Goal: Task Accomplishment & Management: Use online tool/utility

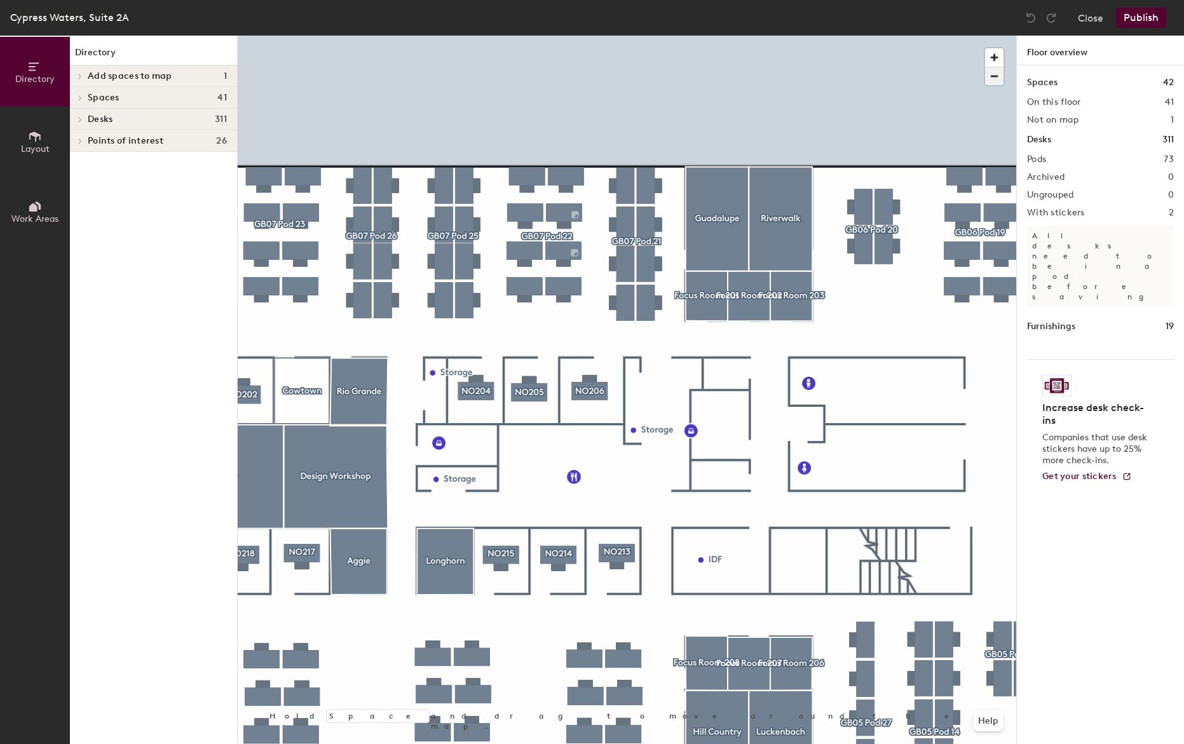
click at [988, 83] on span "button" at bounding box center [994, 76] width 18 height 18
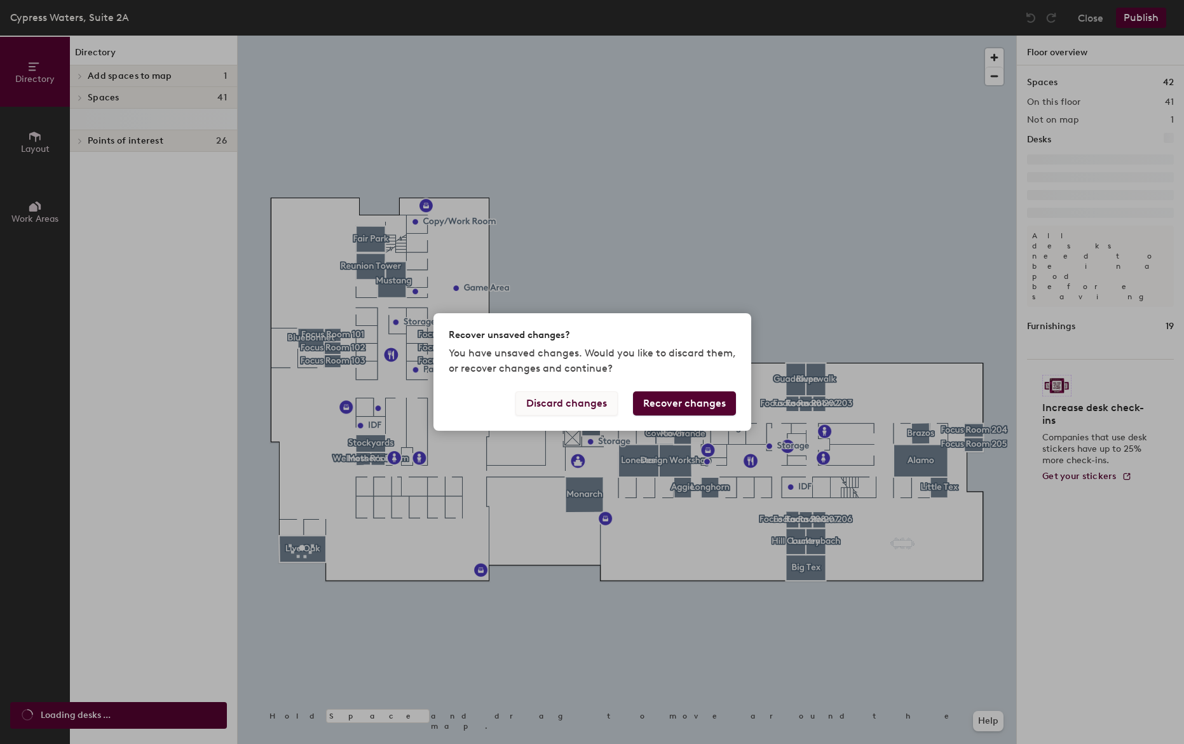
click at [580, 407] on button "Discard changes" at bounding box center [566, 404] width 102 height 24
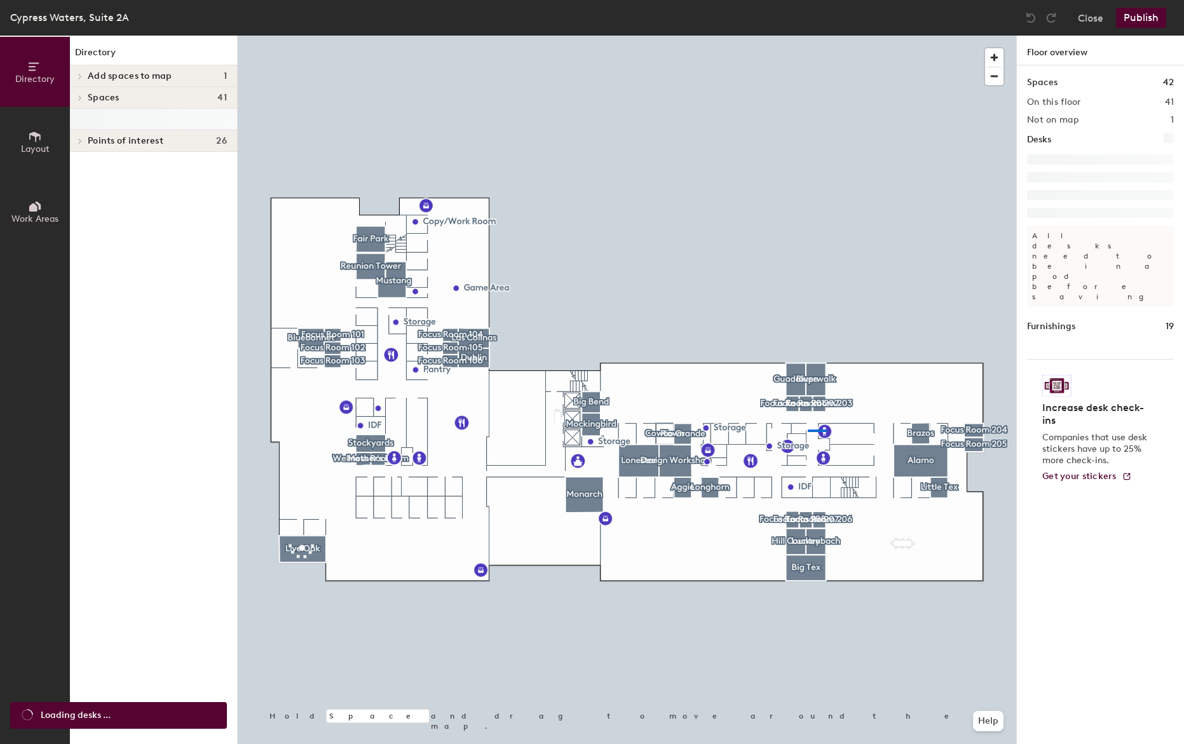
click at [824, 36] on div at bounding box center [627, 36] width 779 height 0
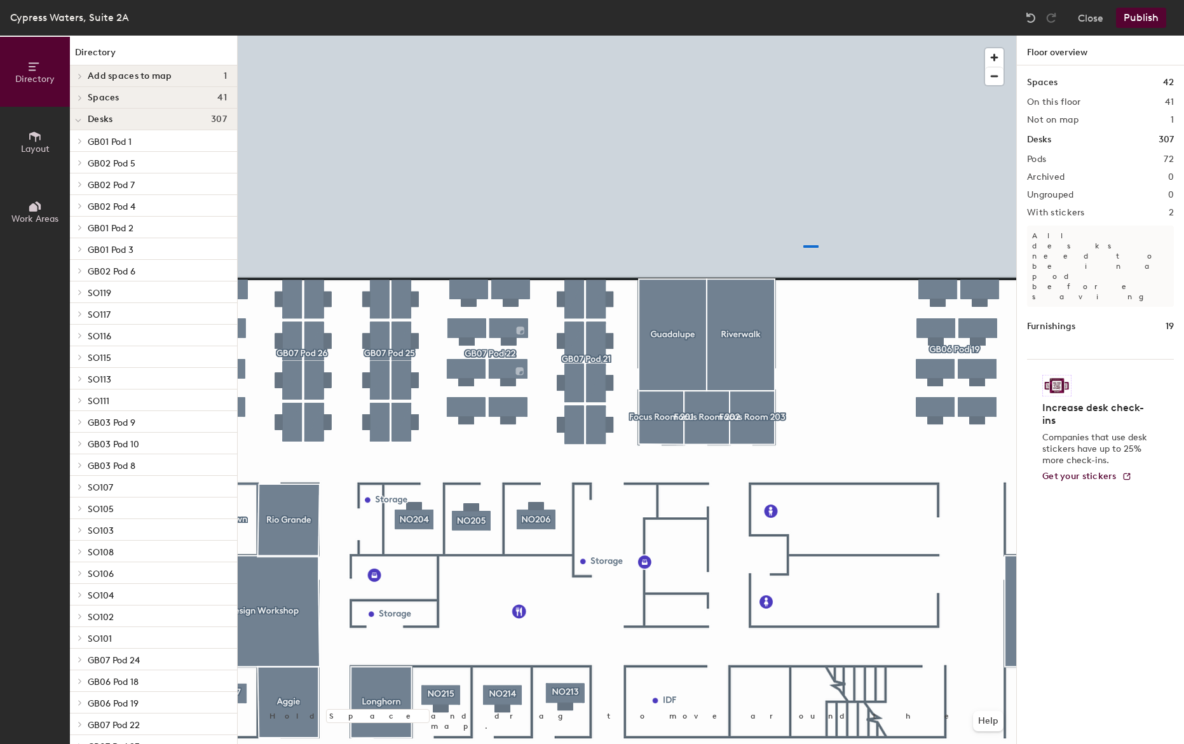
click at [803, 36] on div at bounding box center [627, 36] width 779 height 0
click at [616, 36] on div at bounding box center [627, 36] width 779 height 0
click at [671, 36] on div at bounding box center [627, 36] width 779 height 0
click at [719, 36] on div at bounding box center [627, 36] width 779 height 0
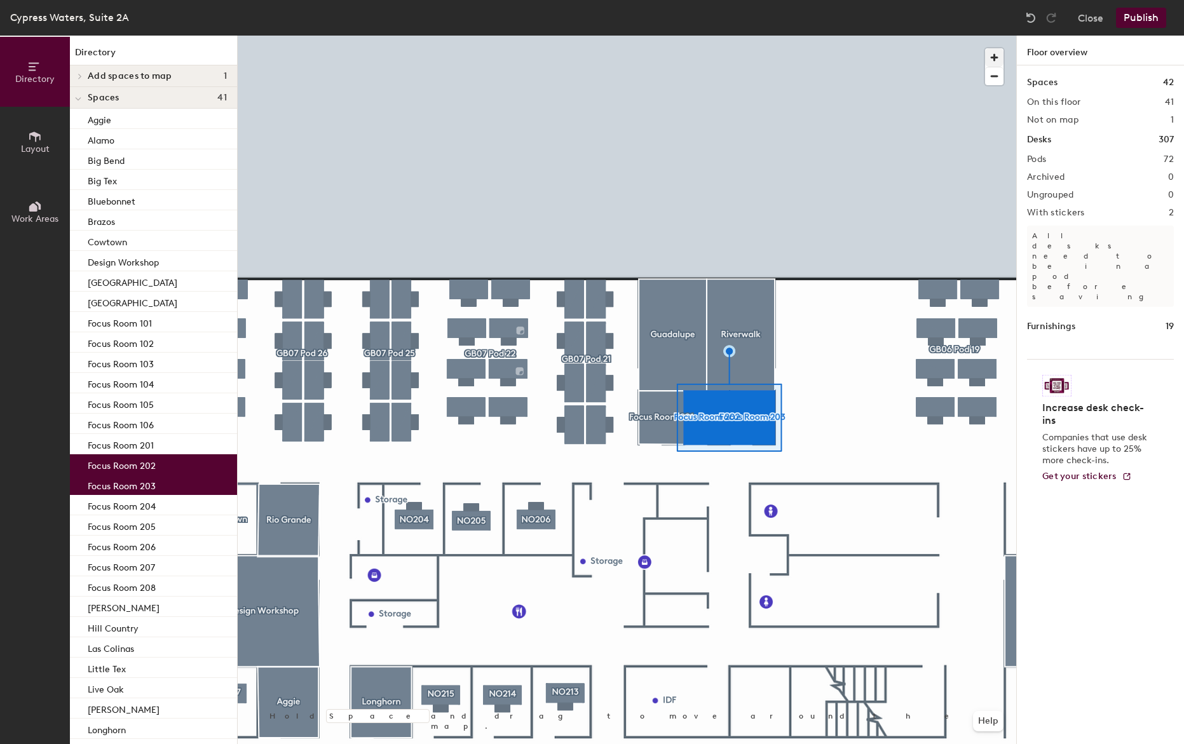
click at [815, 36] on div at bounding box center [627, 36] width 779 height 0
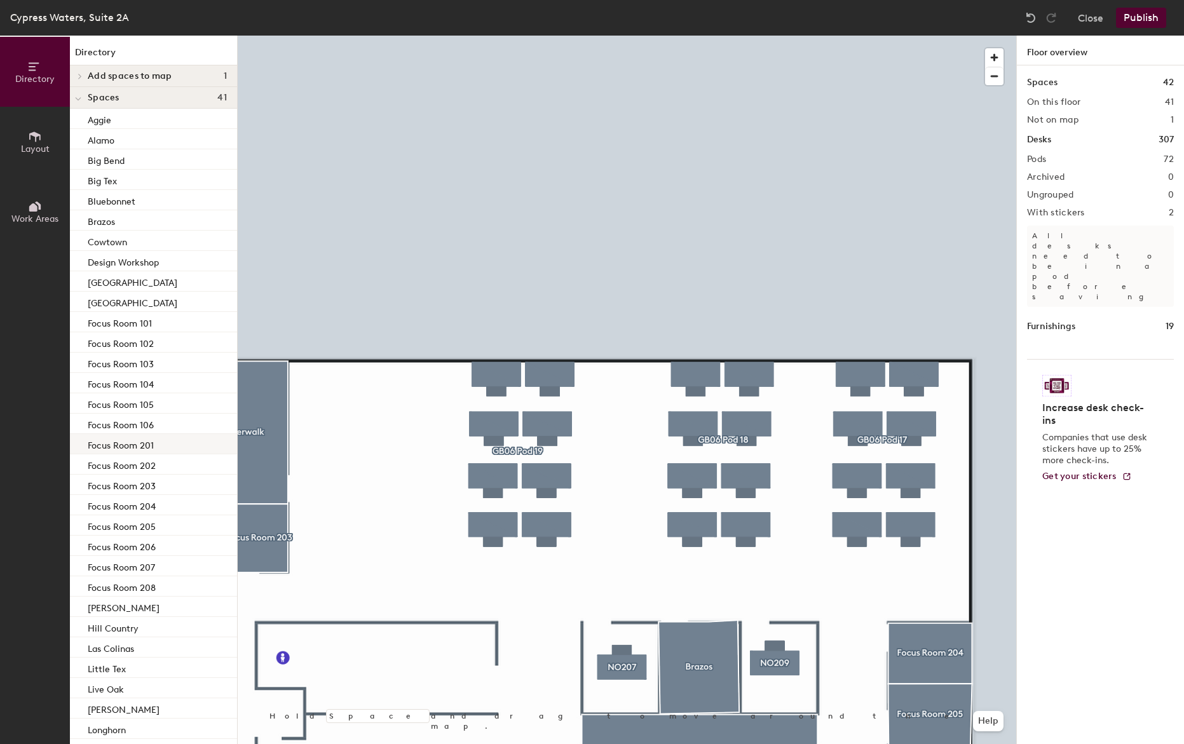
click at [454, 36] on div at bounding box center [627, 36] width 779 height 0
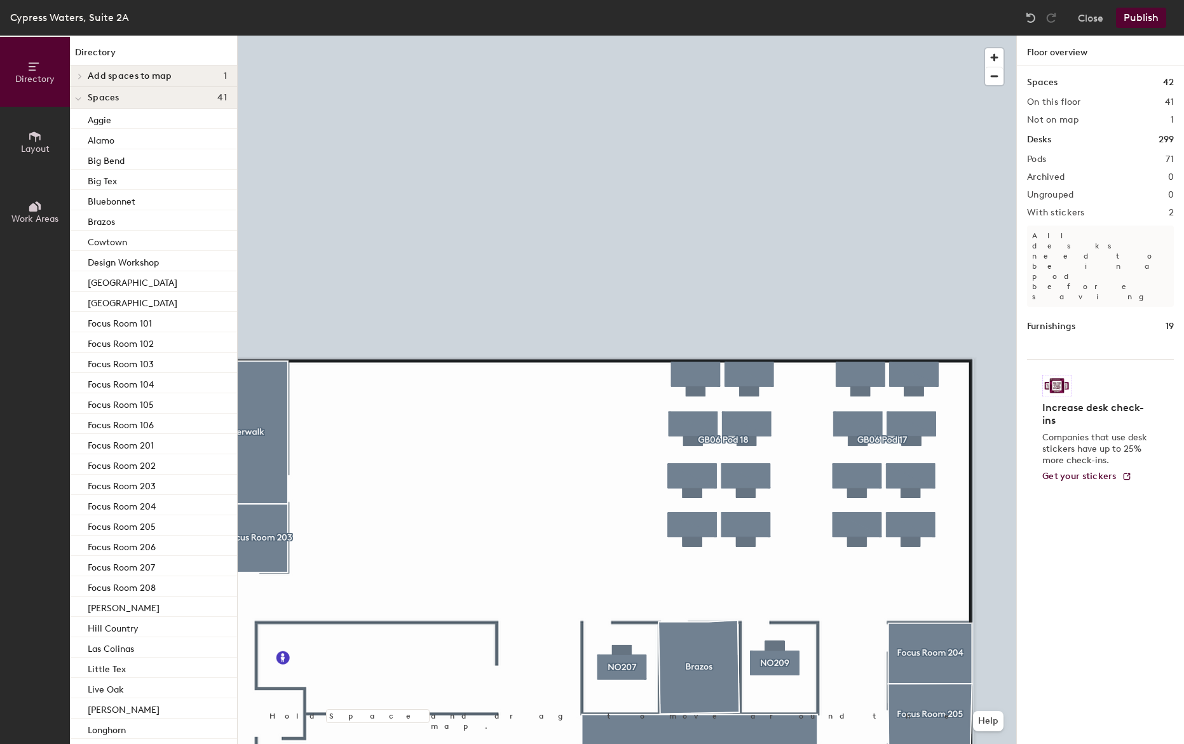
click at [693, 36] on div at bounding box center [627, 36] width 779 height 0
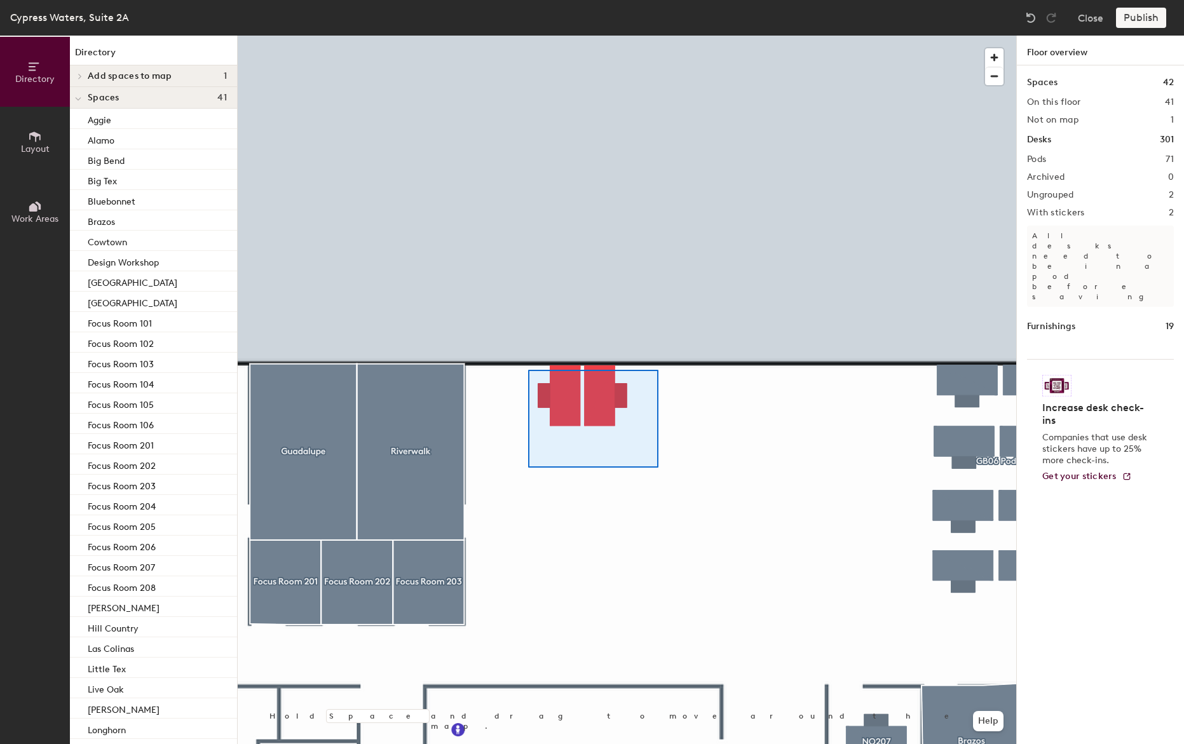
click at [655, 36] on div at bounding box center [627, 36] width 779 height 0
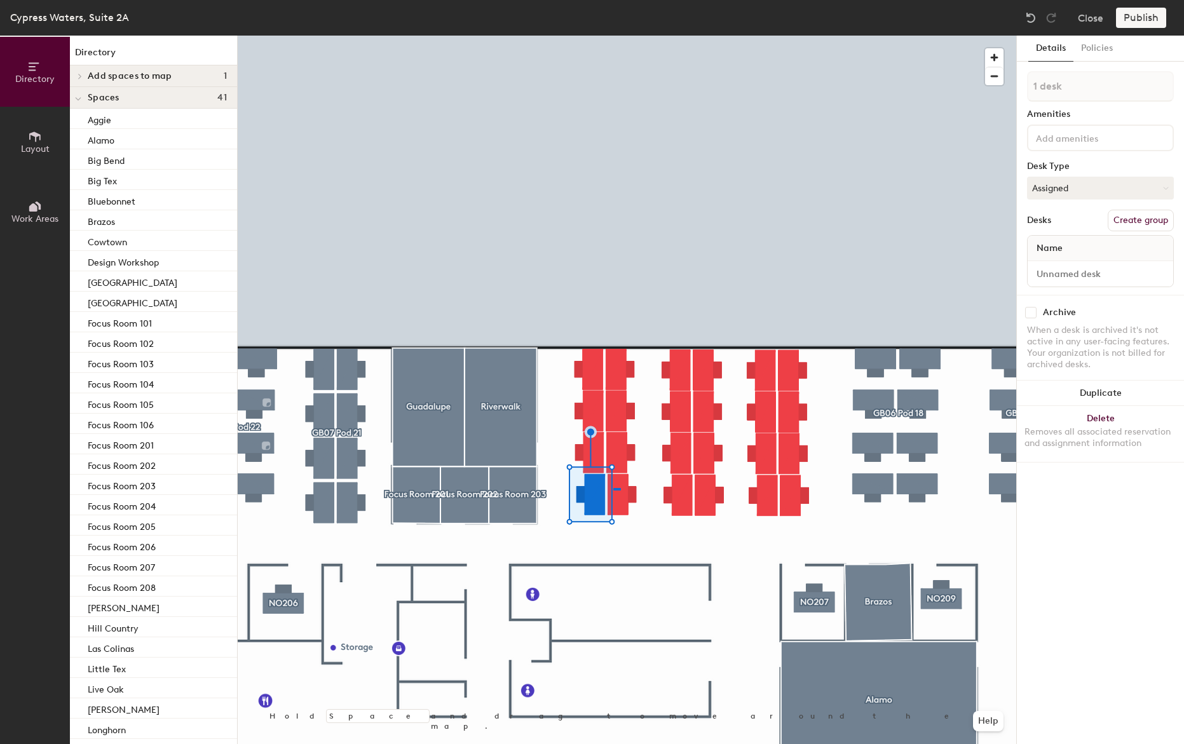
click at [613, 36] on div at bounding box center [627, 36] width 779 height 0
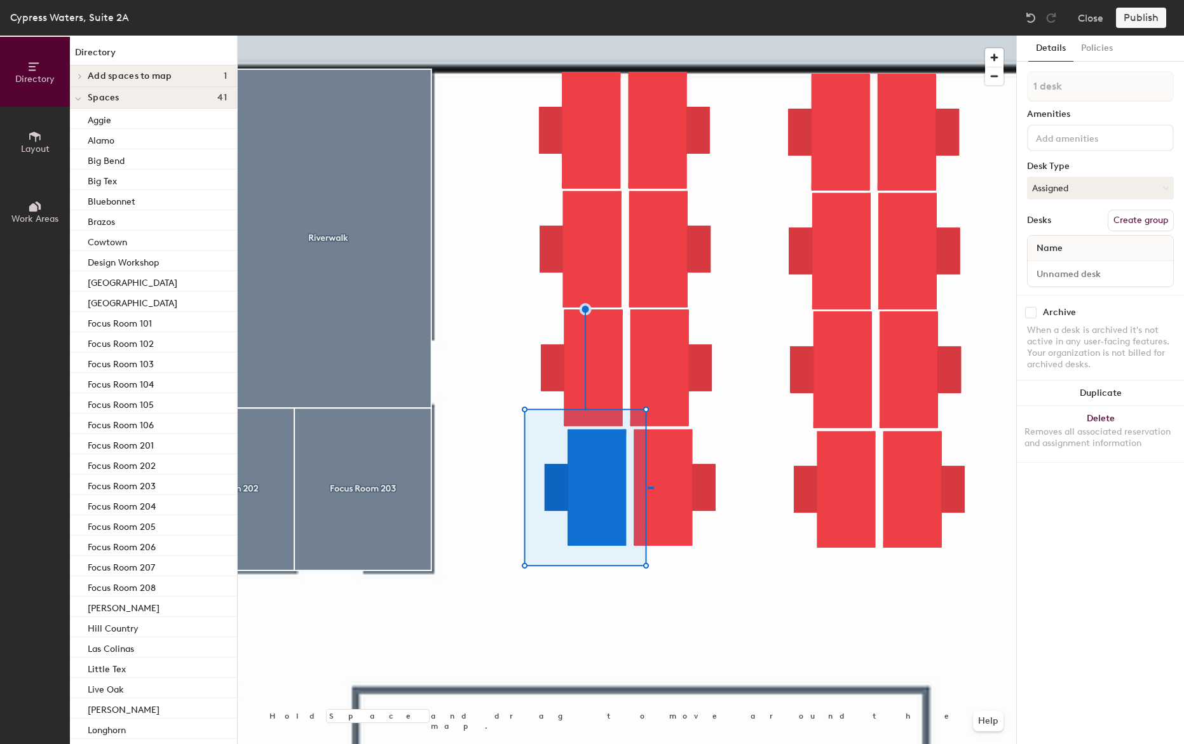
click at [647, 36] on div at bounding box center [627, 36] width 779 height 0
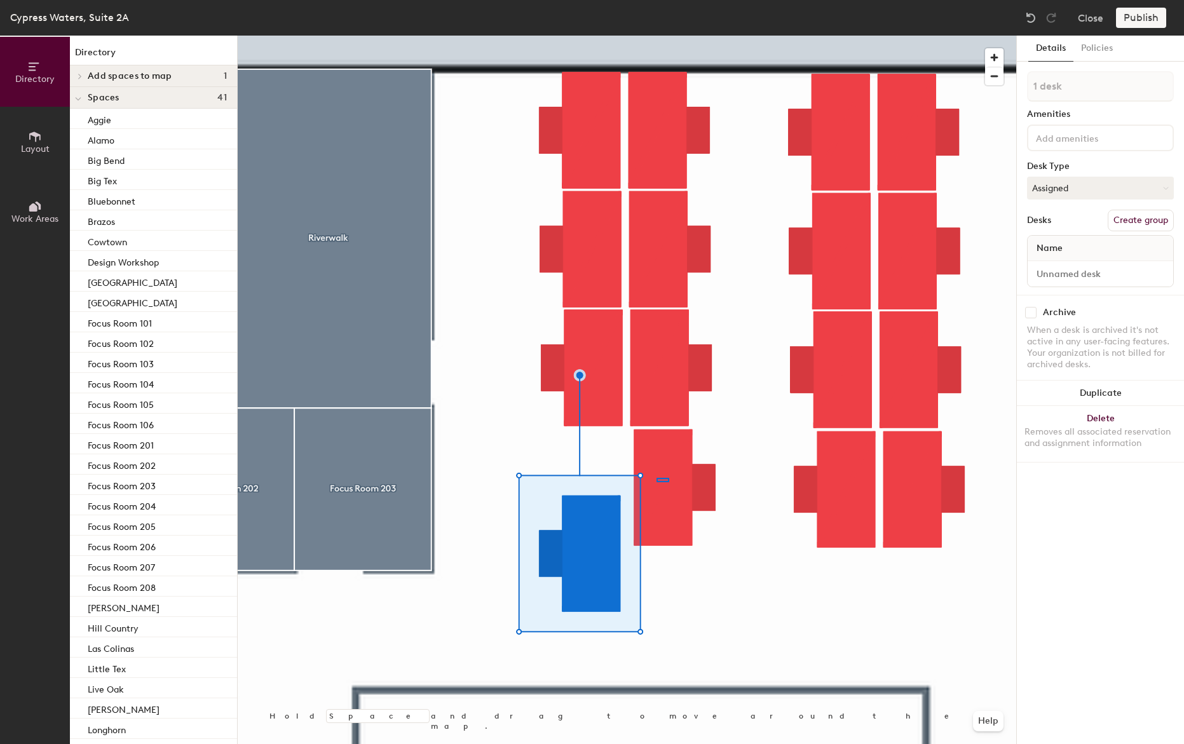
click at [654, 36] on div at bounding box center [627, 36] width 779 height 0
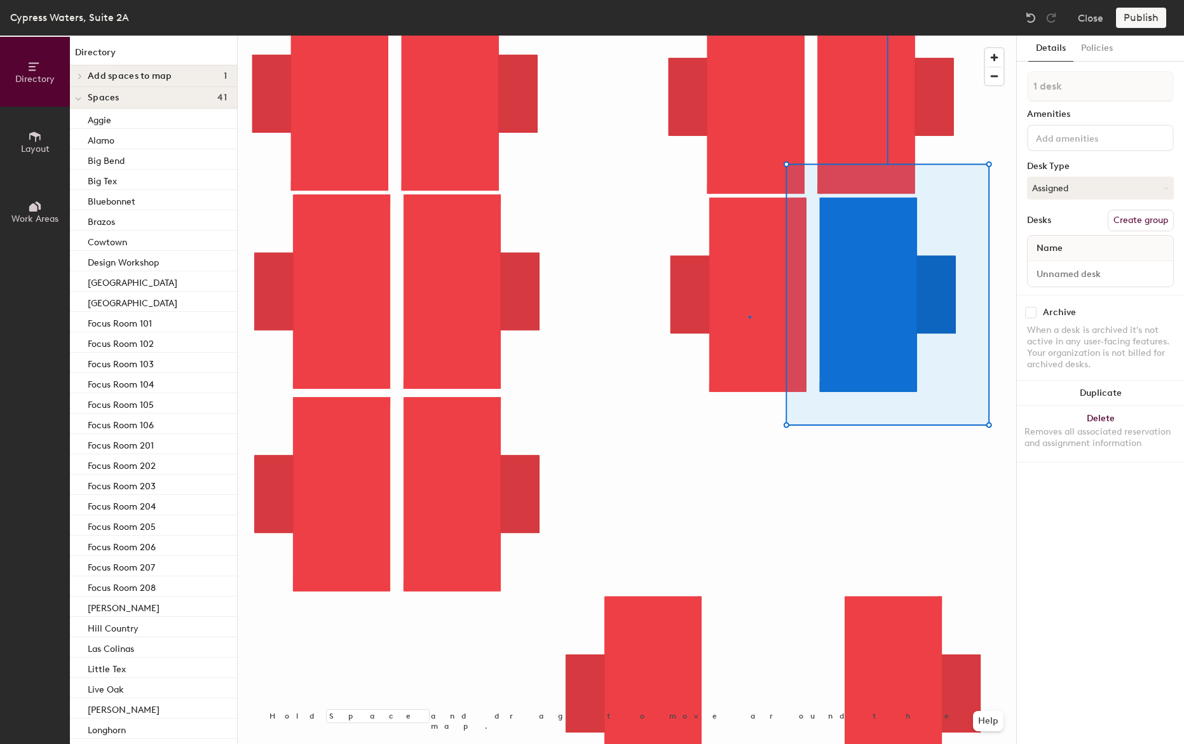
click at [749, 36] on div at bounding box center [627, 36] width 779 height 0
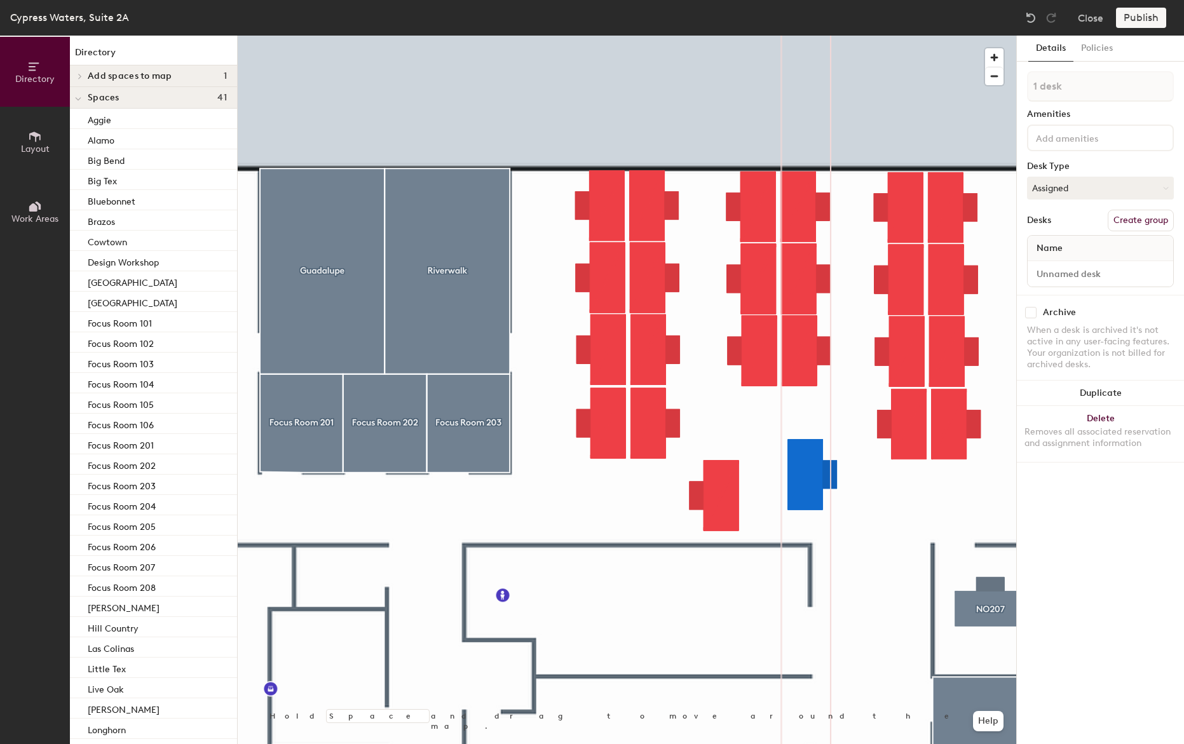
click at [764, 36] on div at bounding box center [627, 36] width 779 height 0
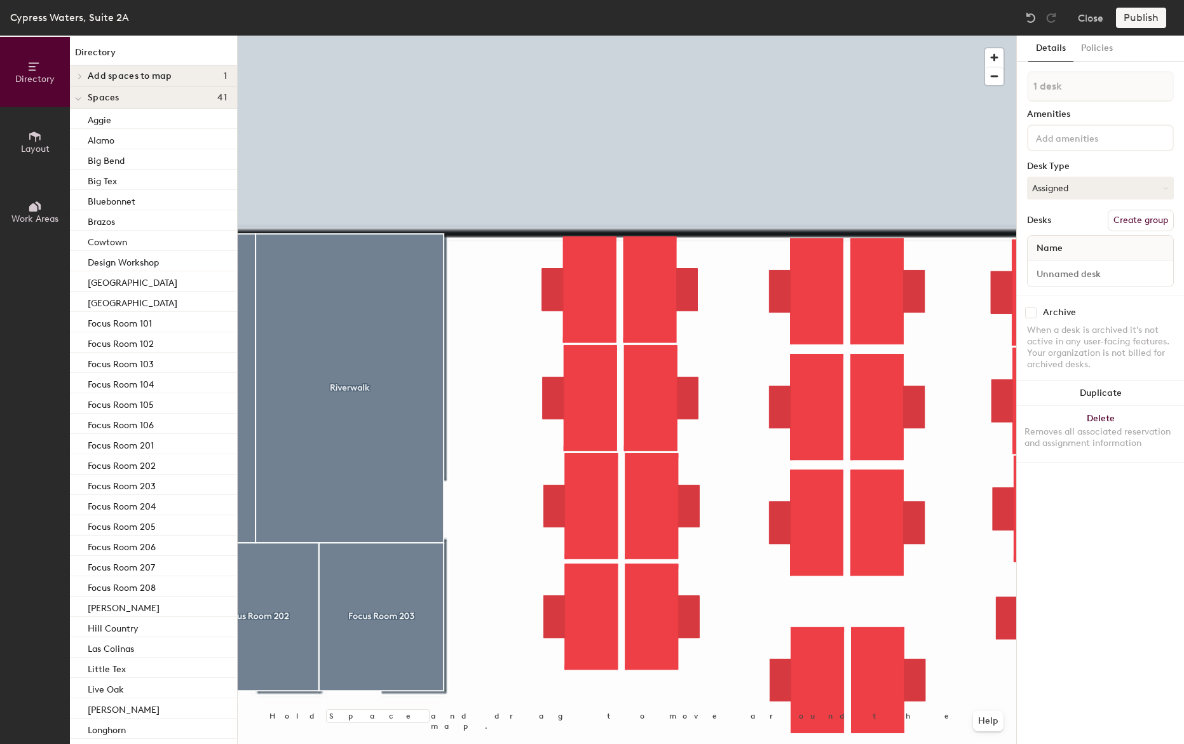
click at [813, 36] on div at bounding box center [627, 36] width 779 height 0
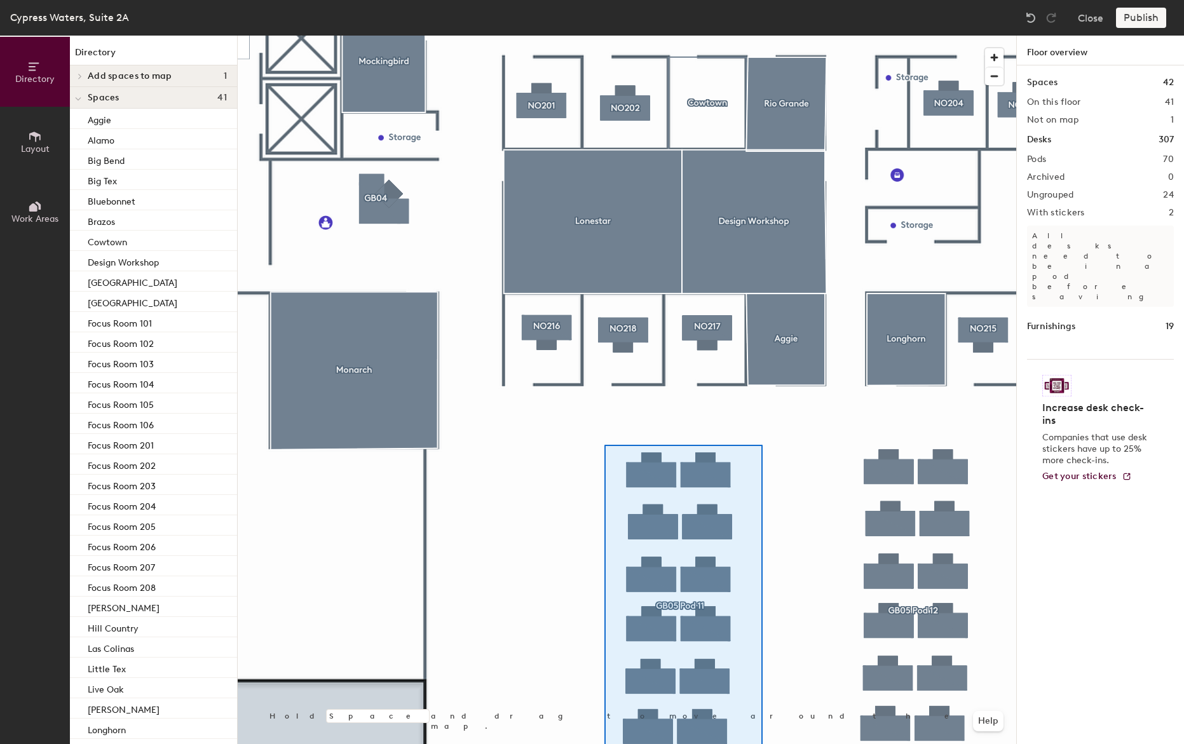
click at [763, 744] on html "Skip navigation Schedule Office People Analytics Visits Deliveries Services Man…" at bounding box center [592, 372] width 1184 height 744
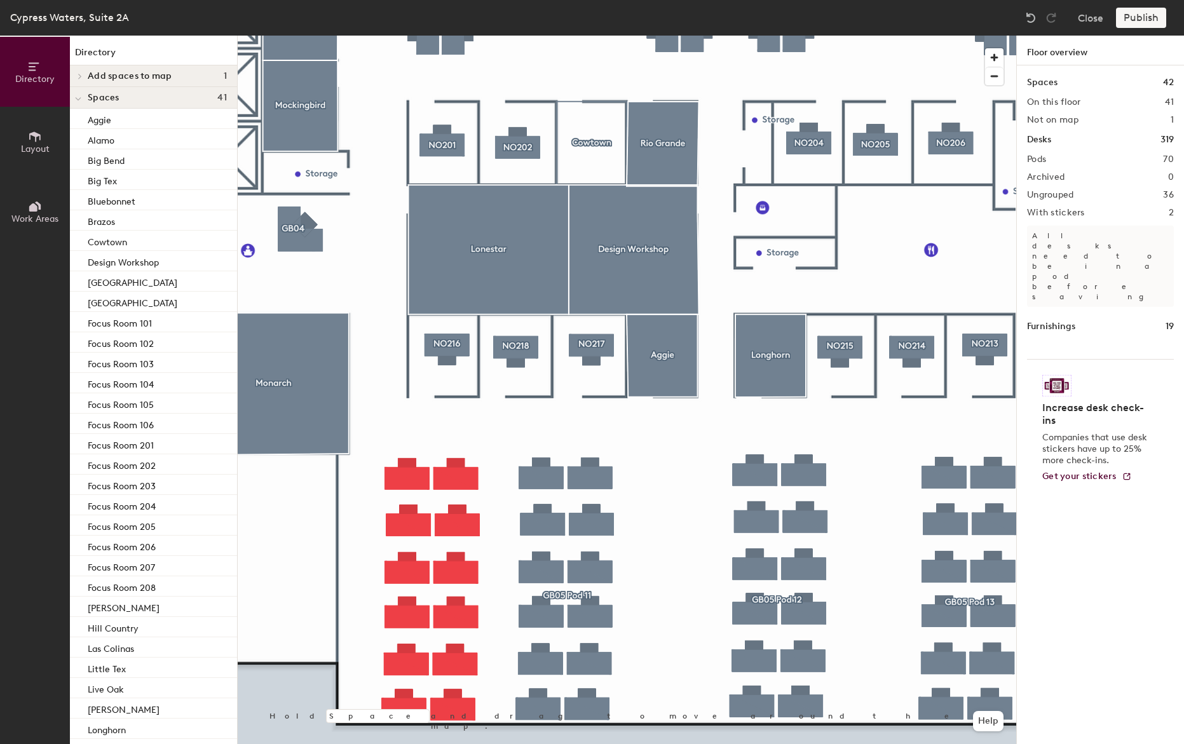
click at [44, 139] on button "Layout" at bounding box center [35, 142] width 70 height 70
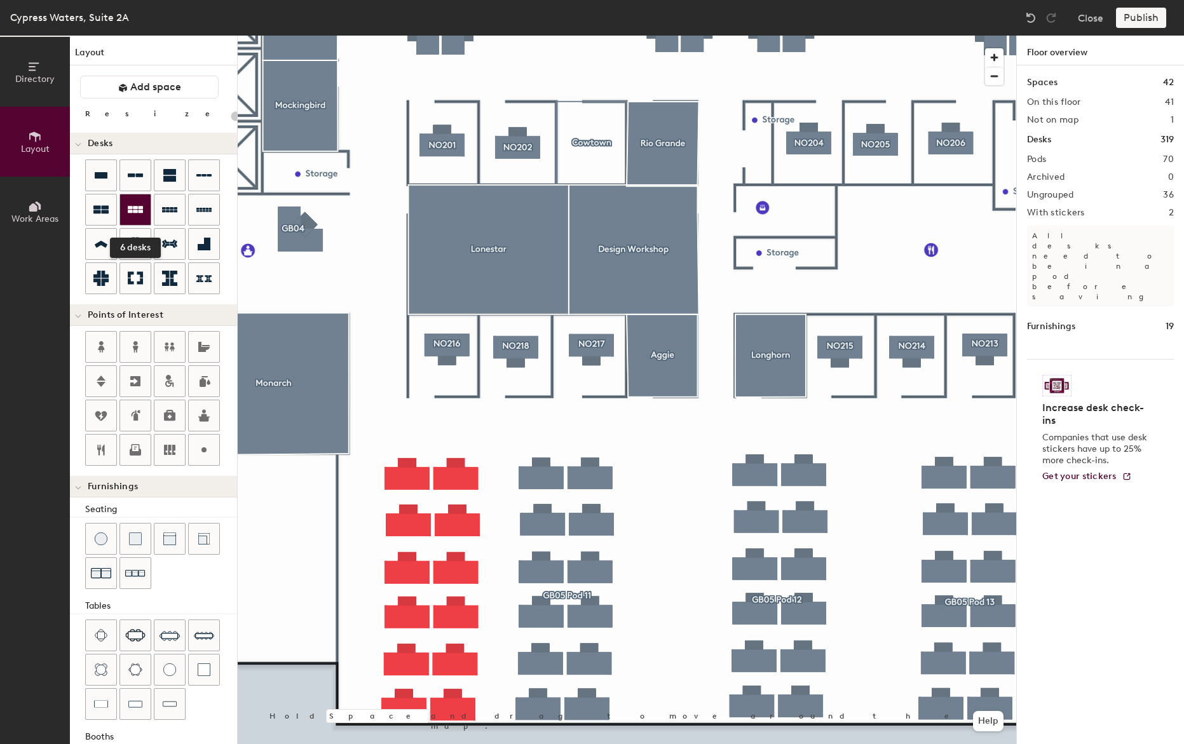
click at [135, 216] on icon at bounding box center [135, 209] width 15 height 15
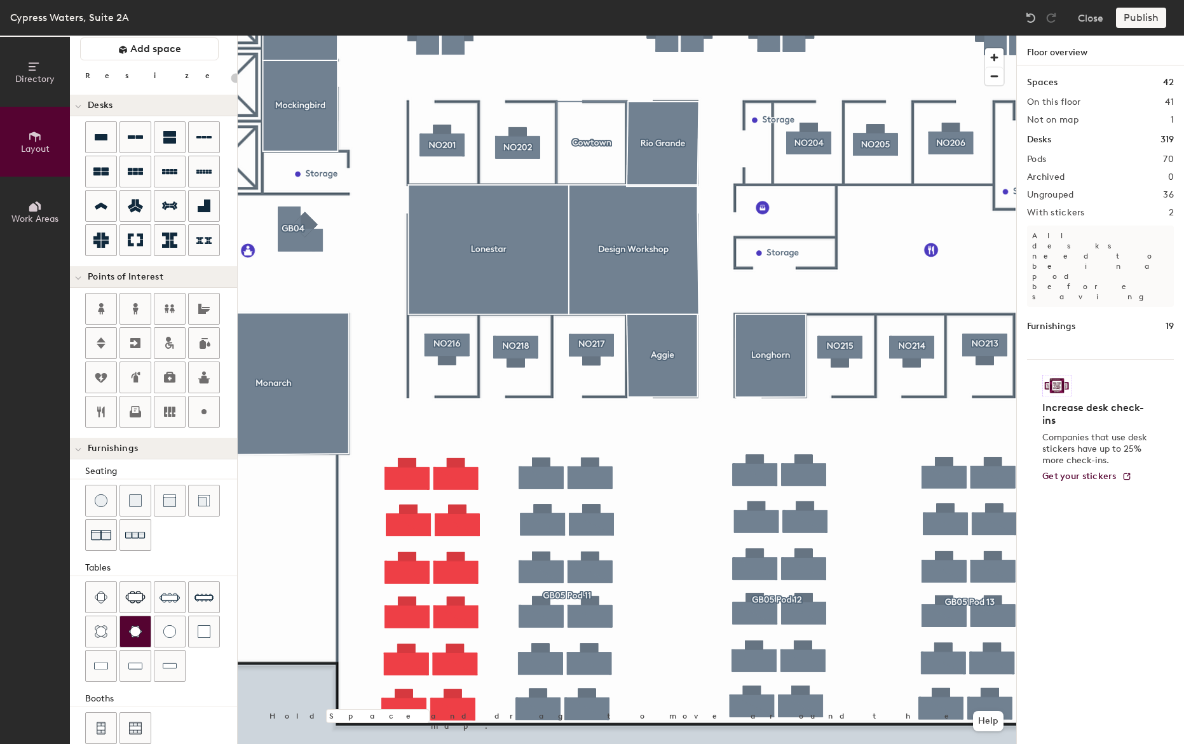
scroll to position [58, 0]
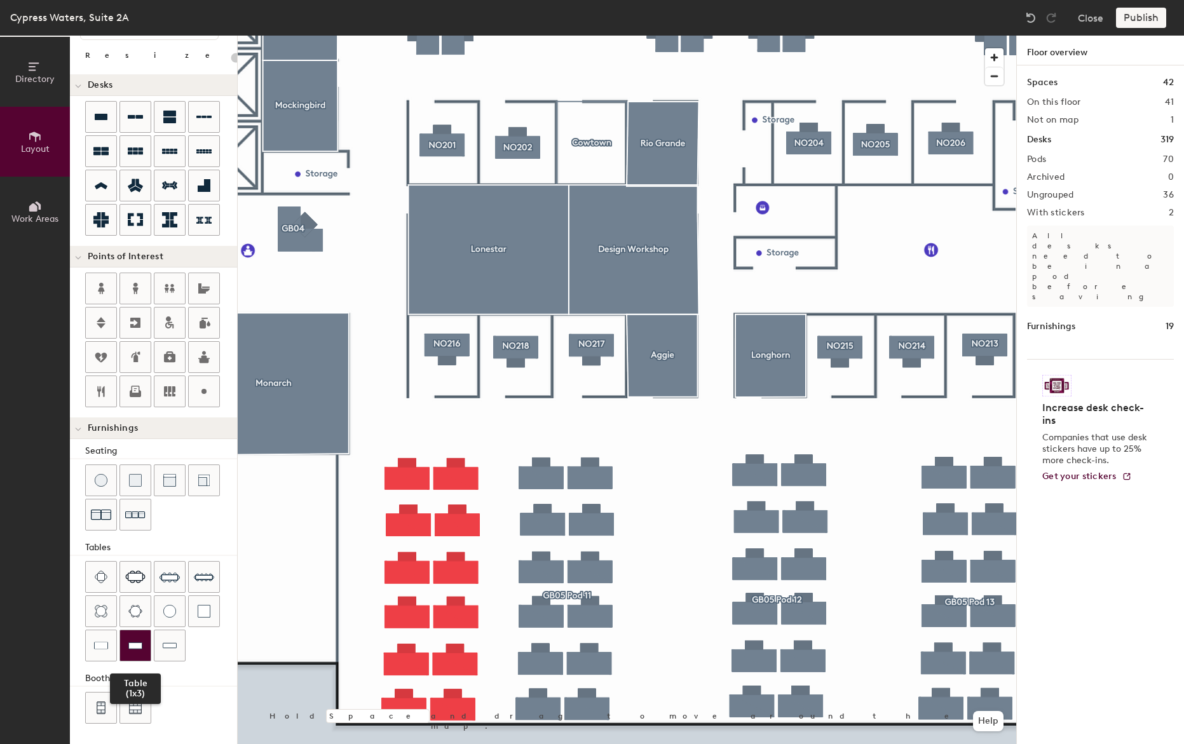
click at [132, 639] on img at bounding box center [135, 645] width 14 height 13
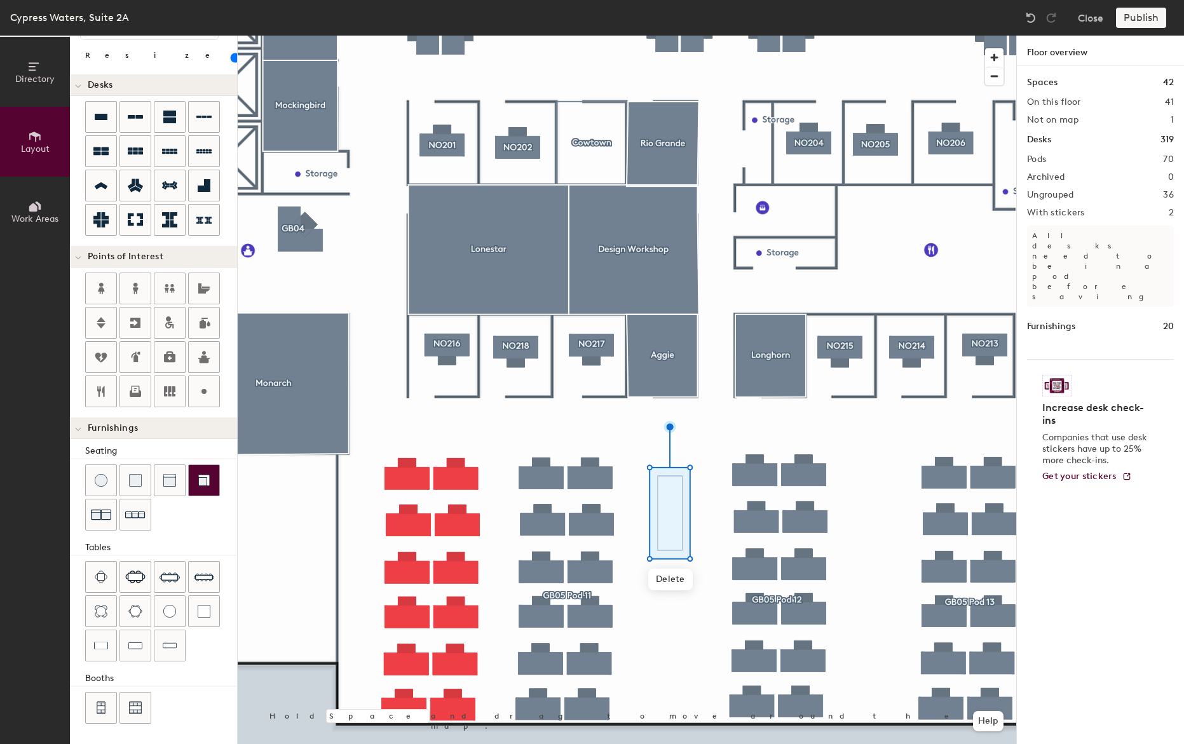
click at [204, 486] on img at bounding box center [204, 480] width 13 height 13
type input "20"
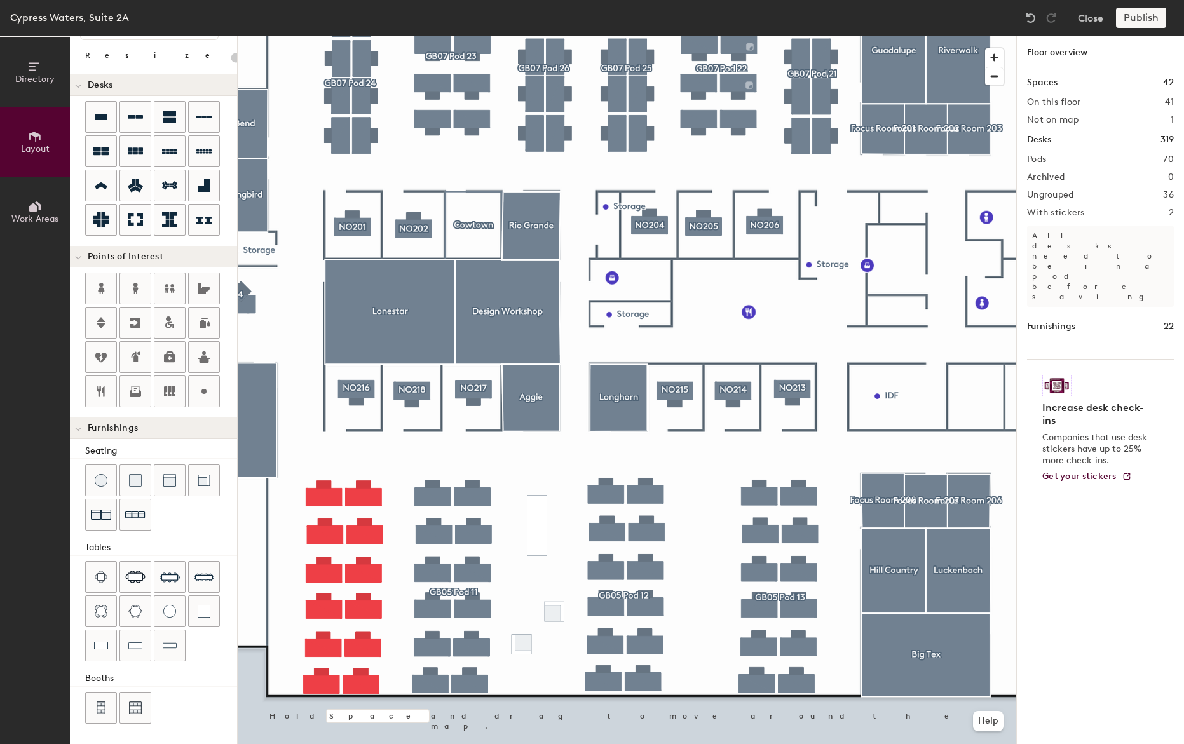
click at [1144, 20] on div "Publish" at bounding box center [1145, 18] width 58 height 20
click at [1137, 20] on div "Publish" at bounding box center [1145, 18] width 58 height 20
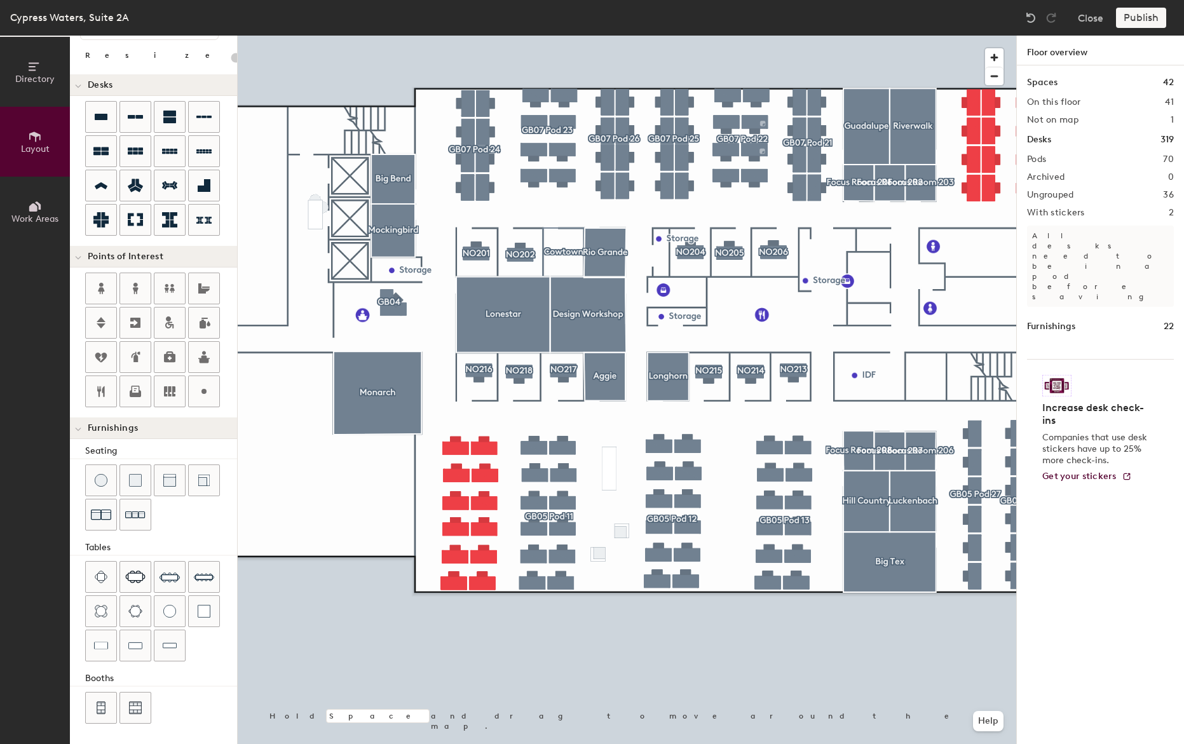
click at [48, 61] on button "Directory" at bounding box center [35, 72] width 70 height 70
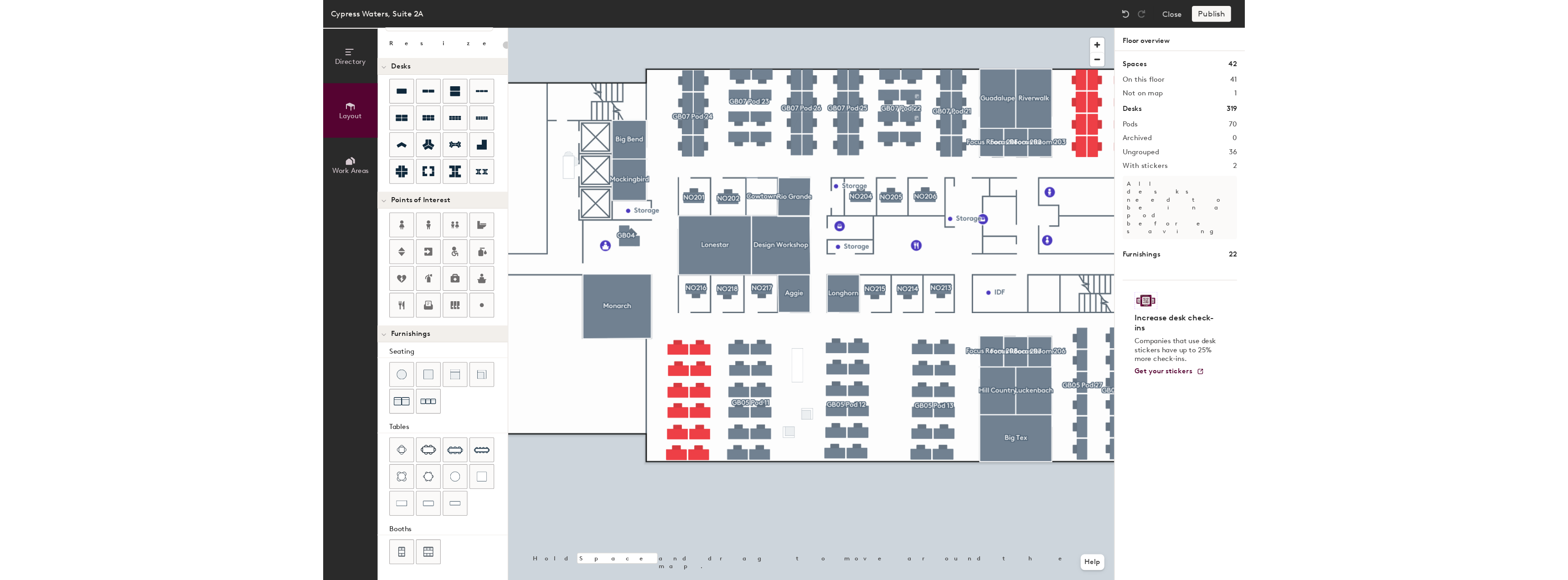
scroll to position [0, 0]
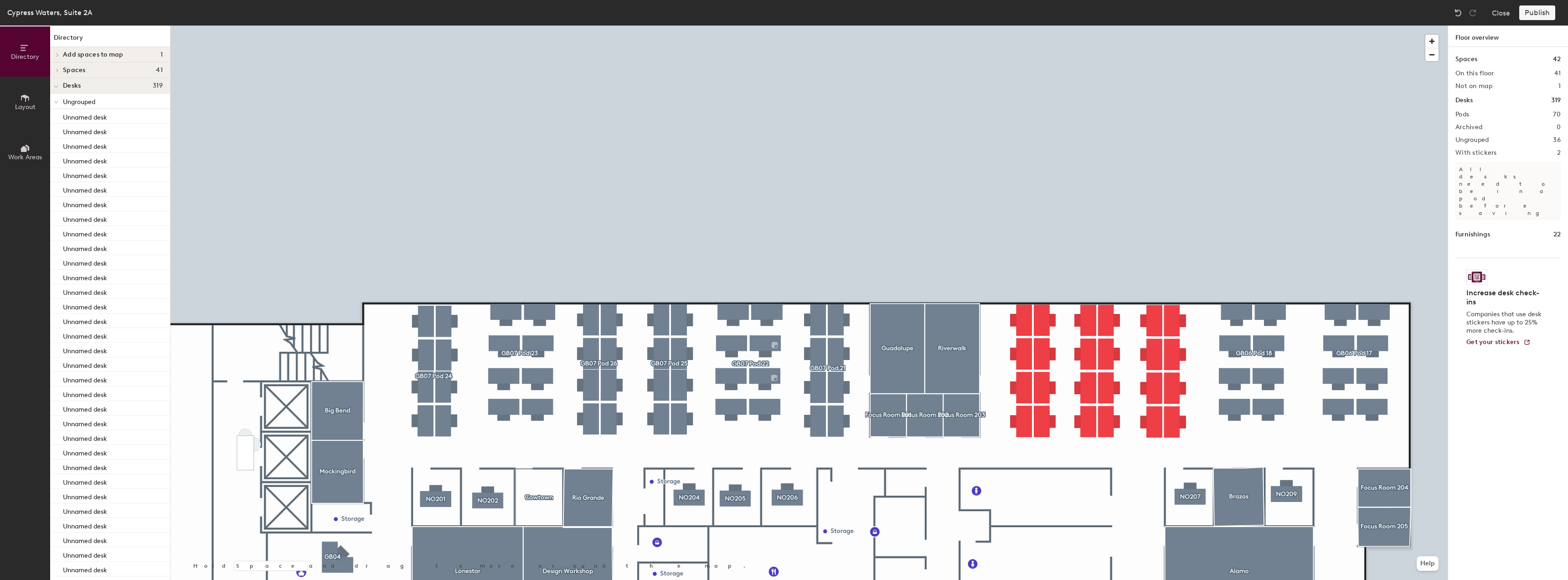
drag, startPoint x: 1483, startPoint y: 190, endPoint x: 1483, endPoint y: 206, distance: 16.0
click at [849, 190] on div "Spaces 42 On this floor 41 Not on map 1 Desks 319 Pods 70 Archived 0 Ungrouped …" at bounding box center [1508, 324] width 120 height 554
click at [849, 206] on div "Spaces 42 On this floor 41 Not on map 1 Desks 319 Pods 70 Archived 0 Ungrouped …" at bounding box center [1508, 324] width 120 height 554
click at [849, 61] on h1 "Spaces" at bounding box center [1466, 60] width 22 height 10
click at [849, 72] on h2 "On this floor" at bounding box center [1475, 73] width 39 height 7
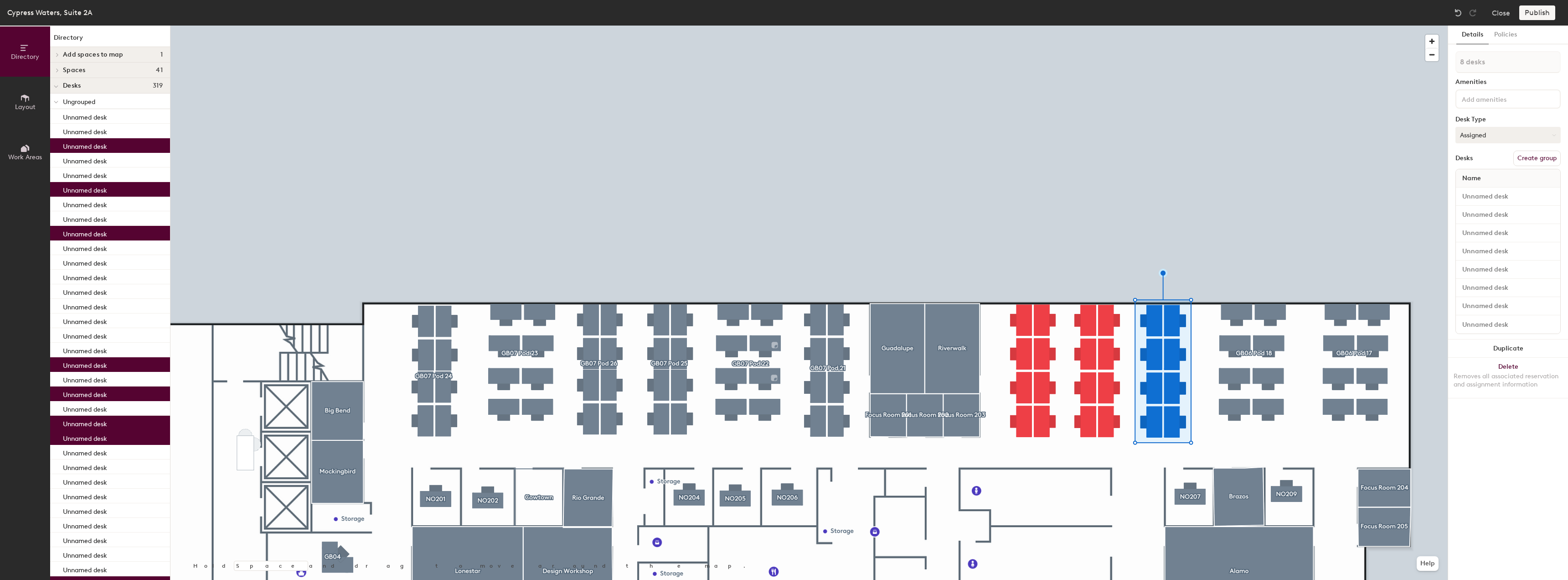
click at [849, 134] on button "Assigned" at bounding box center [1508, 135] width 105 height 17
click at [849, 163] on div "Assigned" at bounding box center [1501, 163] width 91 height 14
click at [849, 193] on input at bounding box center [1508, 197] width 100 height 13
click at [849, 110] on div "8 desks Amenities Desk Type Assigned Desks Create group Name" at bounding box center [1508, 195] width 105 height 289
click at [849, 98] on input at bounding box center [1501, 98] width 82 height 11
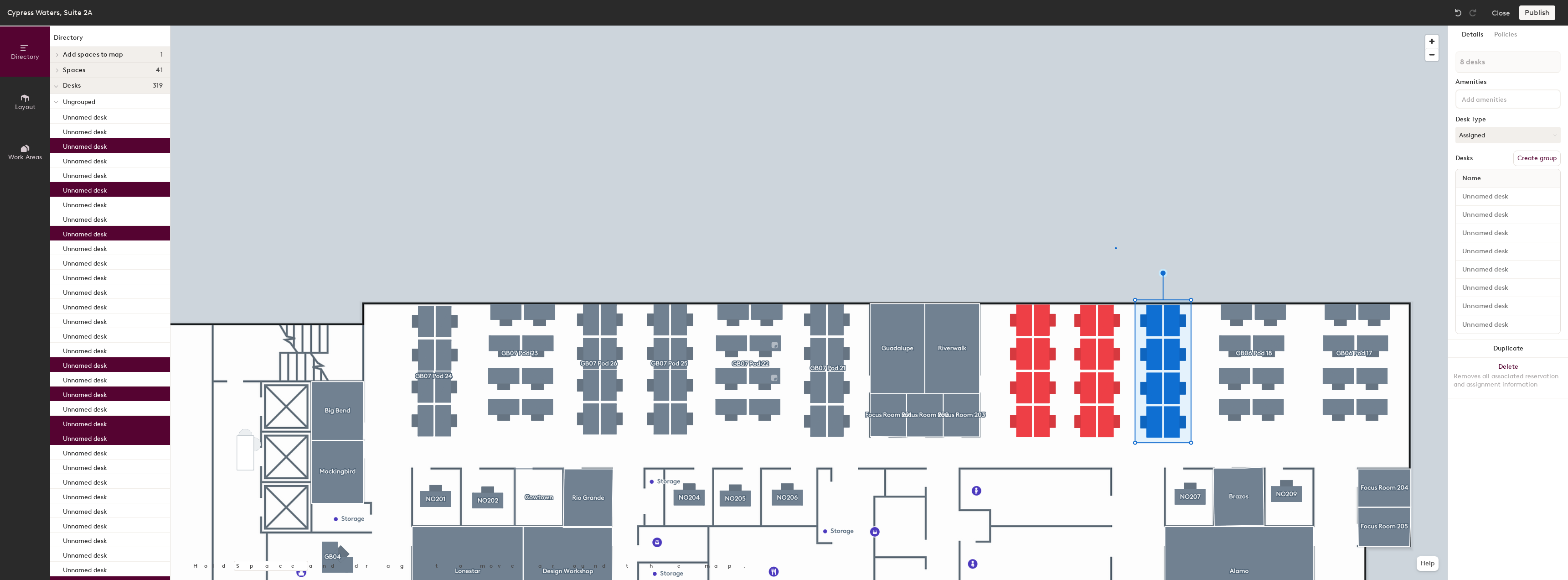
click at [849, 26] on div at bounding box center [809, 26] width 1277 height 0
click at [849, 161] on button "Create group" at bounding box center [1537, 159] width 47 height 16
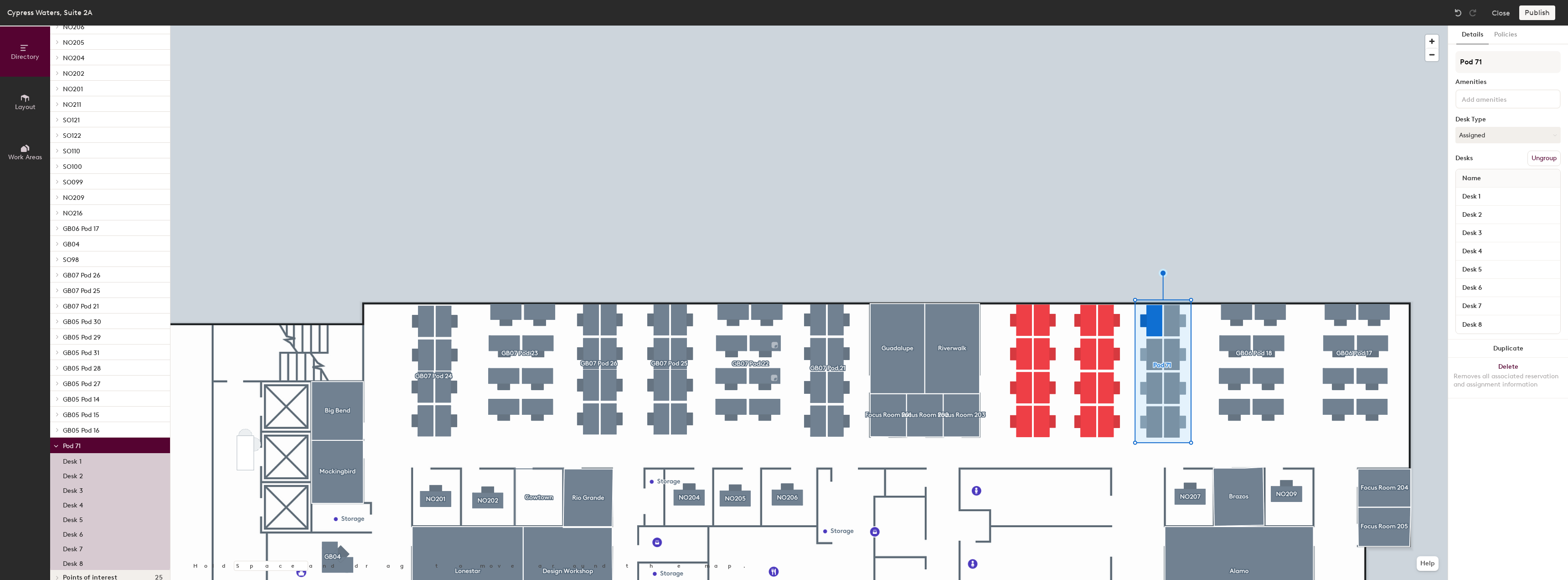
scroll to position [1179, 0]
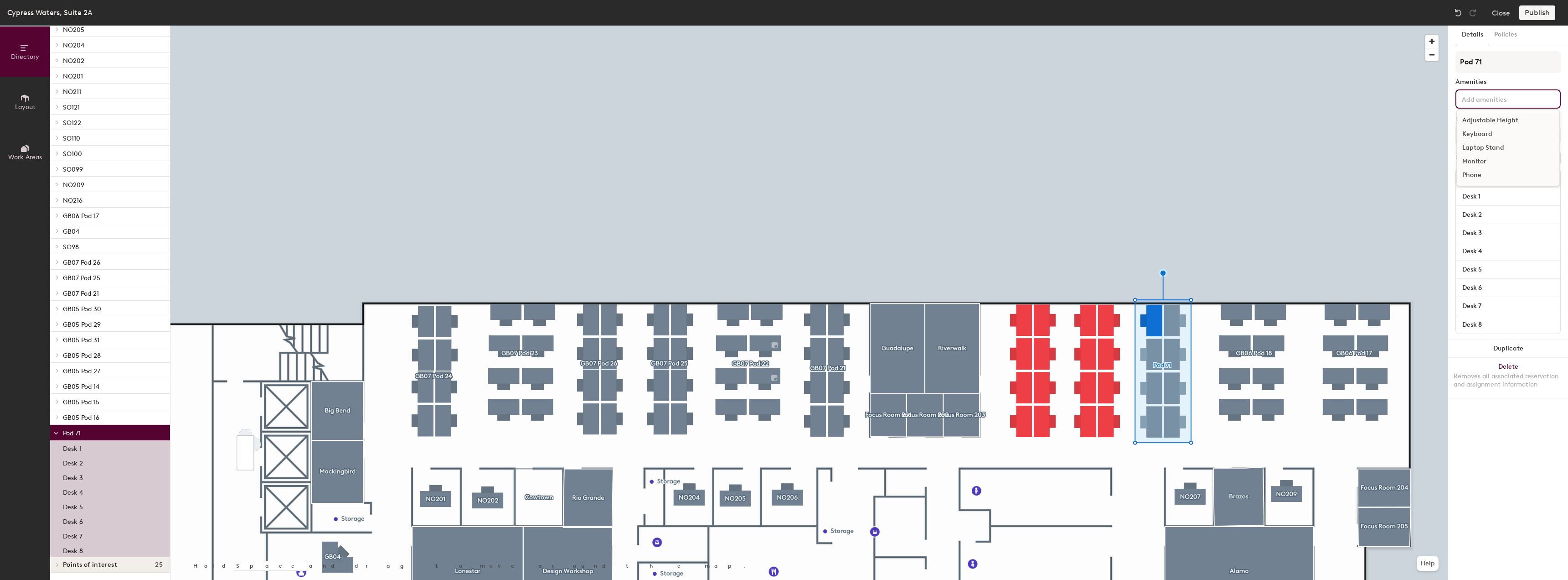
click at [1498, 99] on input at bounding box center [1501, 98] width 82 height 11
click at [1526, 414] on div "Details Policies Pod 71 Amenities Adjustable Height Keyboard Laptop Stand Monit…" at bounding box center [1508, 303] width 120 height 554
click at [1491, 102] on input at bounding box center [1501, 98] width 82 height 11
click at [1497, 119] on div "Adjustable Height" at bounding box center [1508, 120] width 103 height 14
click at [1522, 473] on div "Details Policies Pod 71 Amenities 1 Adjustable Height Adjustable Height Keyboar…" at bounding box center [1508, 303] width 120 height 554
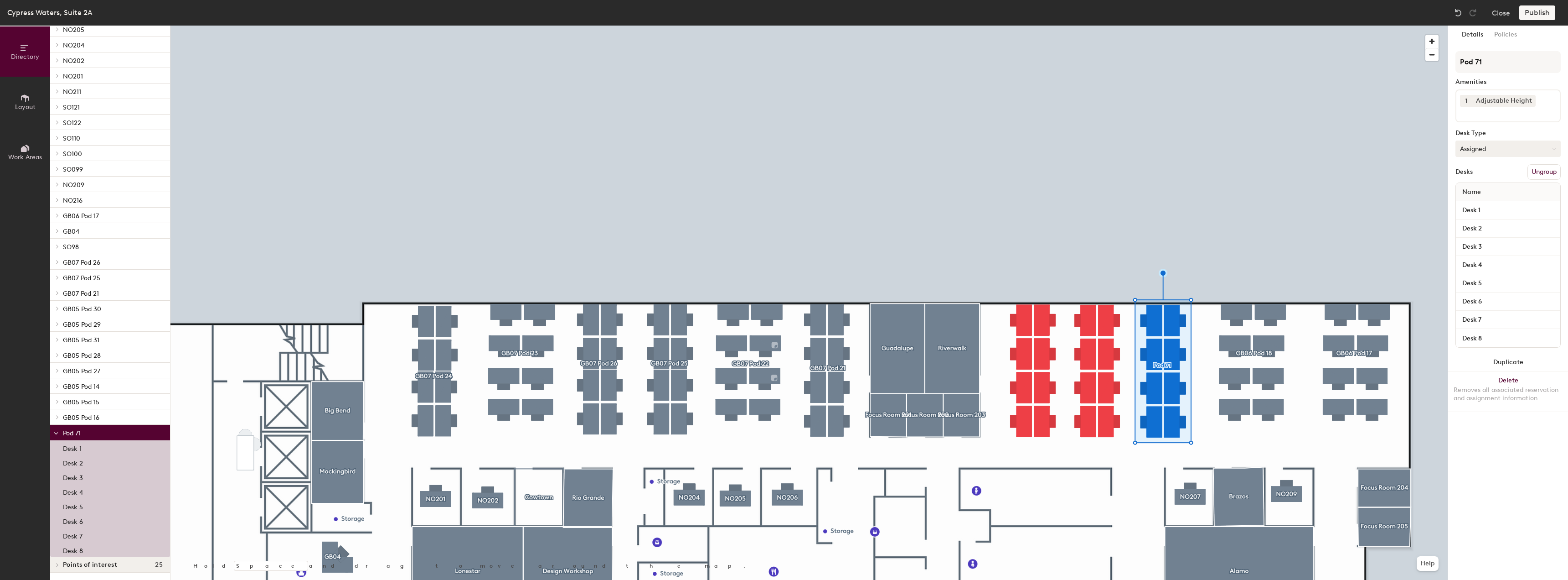
click at [1490, 144] on button "Assigned" at bounding box center [1508, 149] width 105 height 17
click at [1491, 137] on div "Pod 71 Amenities 1 Adjustable Height Desk Type Assigned Assigned Hot Hoteled De…" at bounding box center [1508, 202] width 105 height 302
click at [1484, 61] on input "Pod 71" at bounding box center [1508, 62] width 105 height 22
click at [1460, 64] on input "Pod 71" at bounding box center [1508, 62] width 105 height 22
click at [1506, 59] on input "GBP od 71" at bounding box center [1508, 62] width 105 height 22
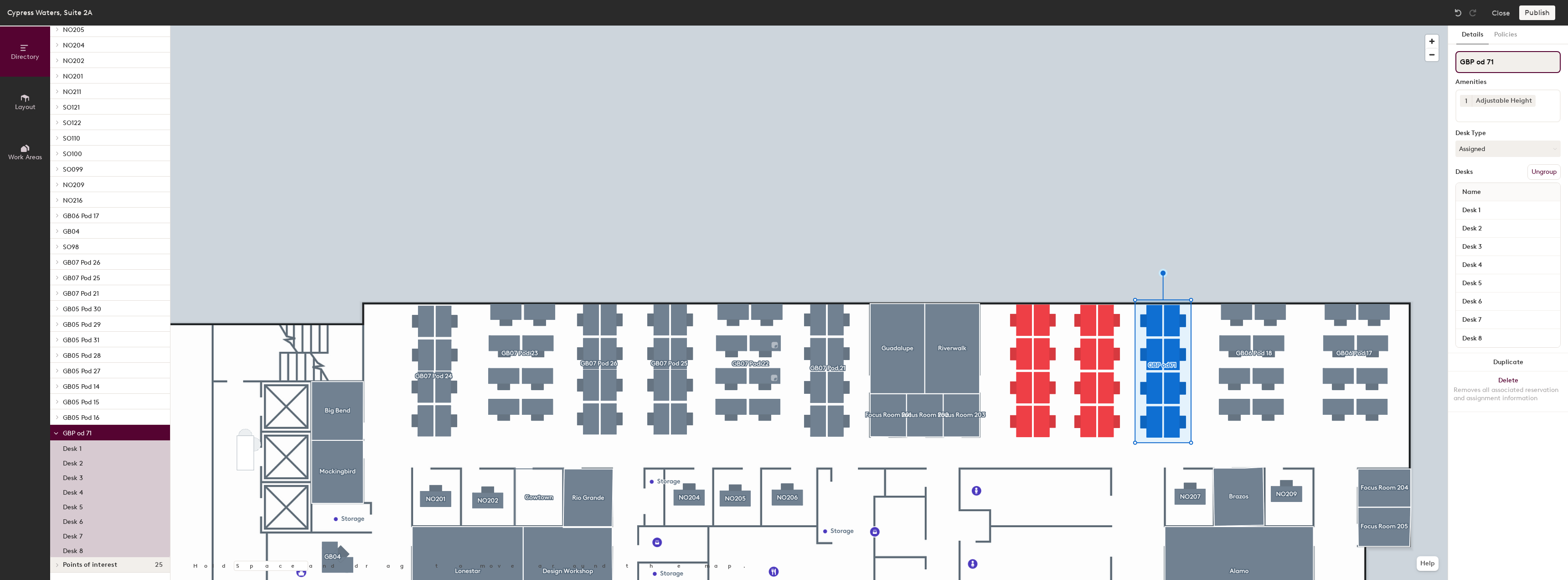
click at [1476, 59] on input "GBP od 71" at bounding box center [1508, 62] width 105 height 22
click at [1468, 62] on input "GB Pod 71" at bounding box center [1508, 62] width 105 height 22
click at [1470, 60] on input "GB Pod 71" at bounding box center [1508, 62] width 105 height 22
click at [1511, 66] on input "GB06 Pod 71" at bounding box center [1508, 62] width 105 height 22
type input "GB06 Pod 32"
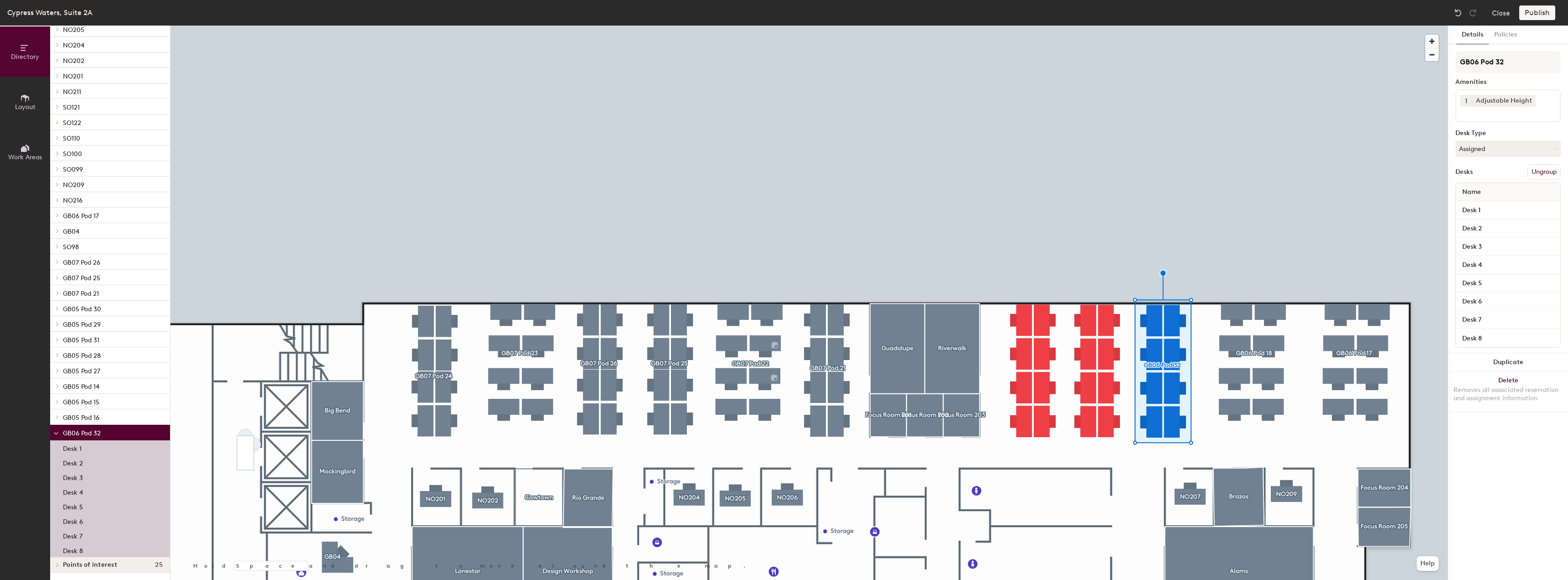
click at [57, 345] on div at bounding box center [56, 339] width 12 height 15
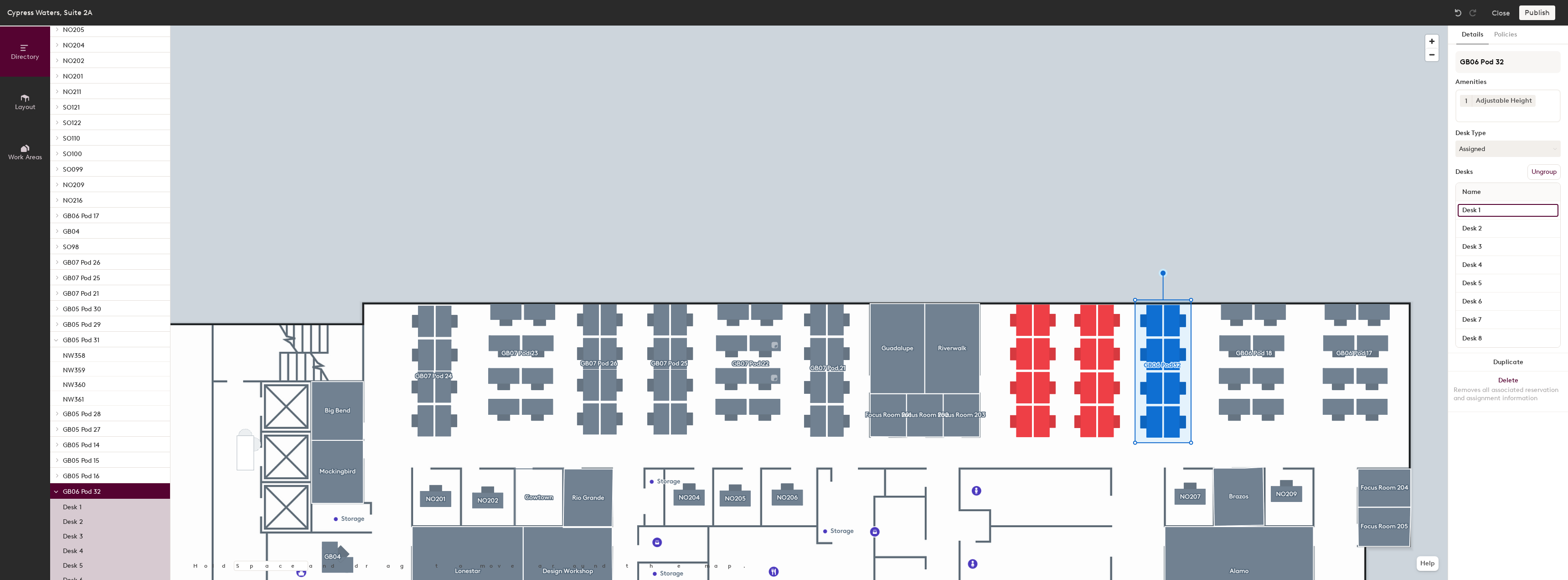
click at [1491, 212] on input "Desk 1" at bounding box center [1508, 210] width 100 height 13
drag, startPoint x: 1491, startPoint y: 212, endPoint x: 1449, endPoint y: 211, distance: 42.0
click at [1449, 211] on div "Details Policies GB06 Pod 32 Amenities 1 Adjustable Height Desk Type Assigned D…" at bounding box center [1508, 303] width 120 height 554
type input "NW362"
click at [1503, 228] on input "Desk 2" at bounding box center [1508, 229] width 100 height 13
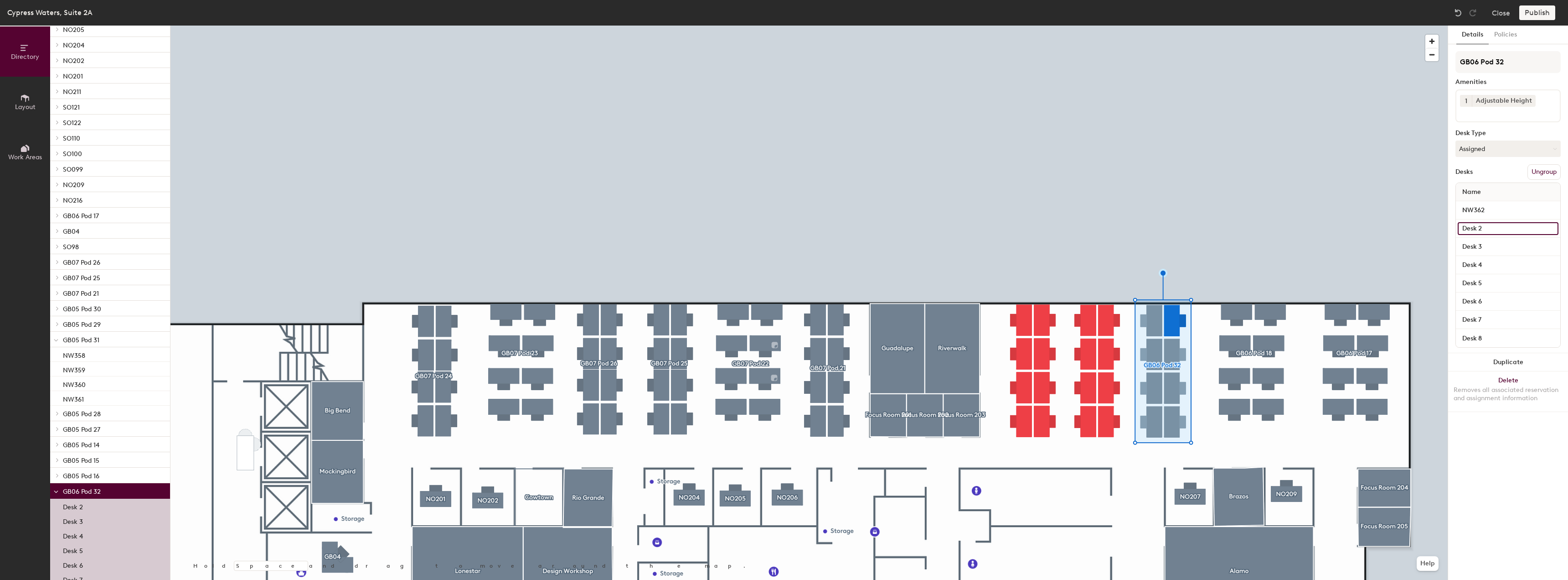
paste input "NW36"
type input "NW363"
drag, startPoint x: 1492, startPoint y: 238, endPoint x: 1492, endPoint y: 243, distance: 5.0
click at [1492, 238] on div "Desk 3" at bounding box center [1508, 246] width 105 height 18
click at [1492, 243] on input "Desk 3" at bounding box center [1508, 247] width 100 height 13
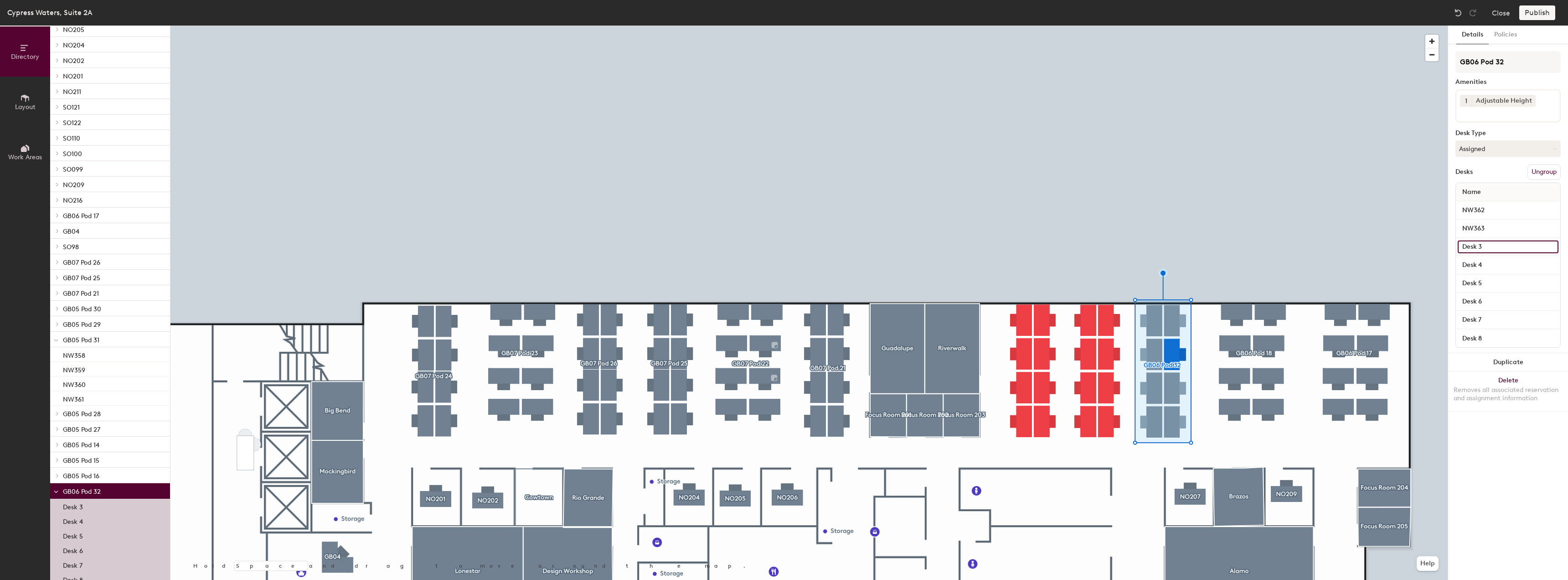
paste input "NW362"
type input "NW364"
click at [1501, 264] on input "Desk 4" at bounding box center [1508, 265] width 100 height 13
paste input "NW362"
type input "NW365"
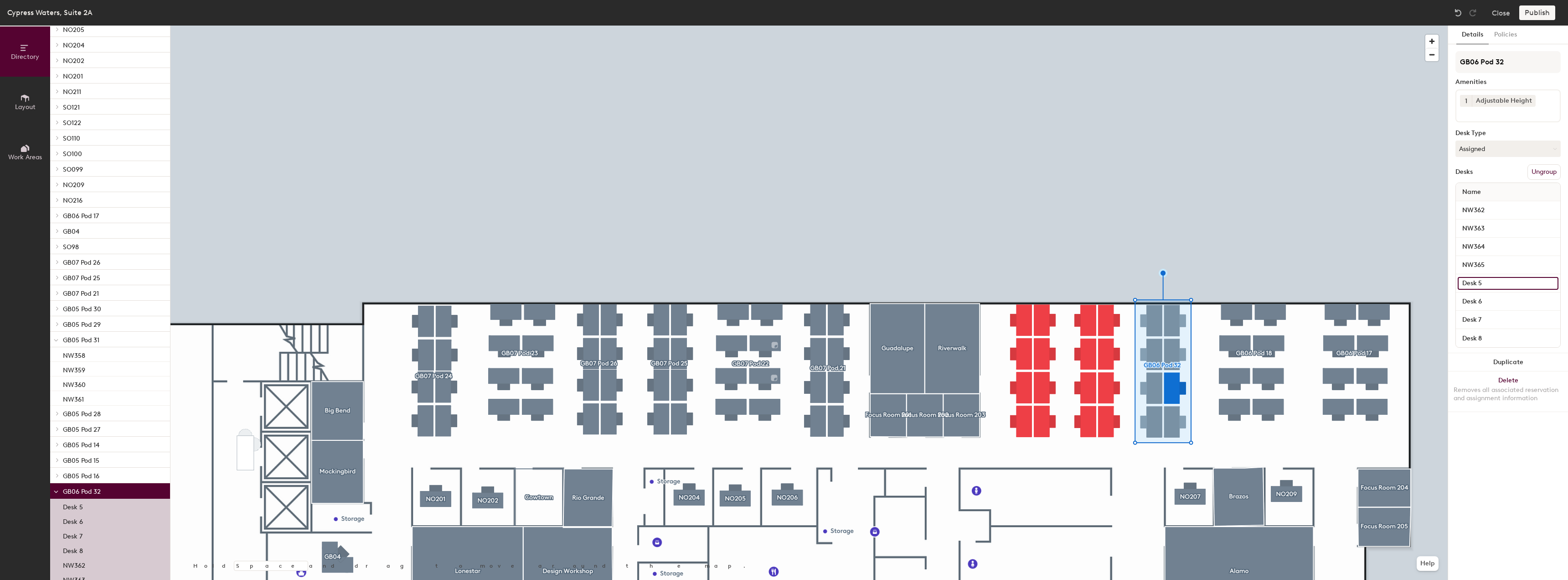
click at [1491, 282] on input "Desk 5" at bounding box center [1508, 284] width 100 height 13
paste input "NW362"
type input "NW366"
click at [1489, 301] on input "Desk 6" at bounding box center [1508, 301] width 100 height 13
paste input "NW362"
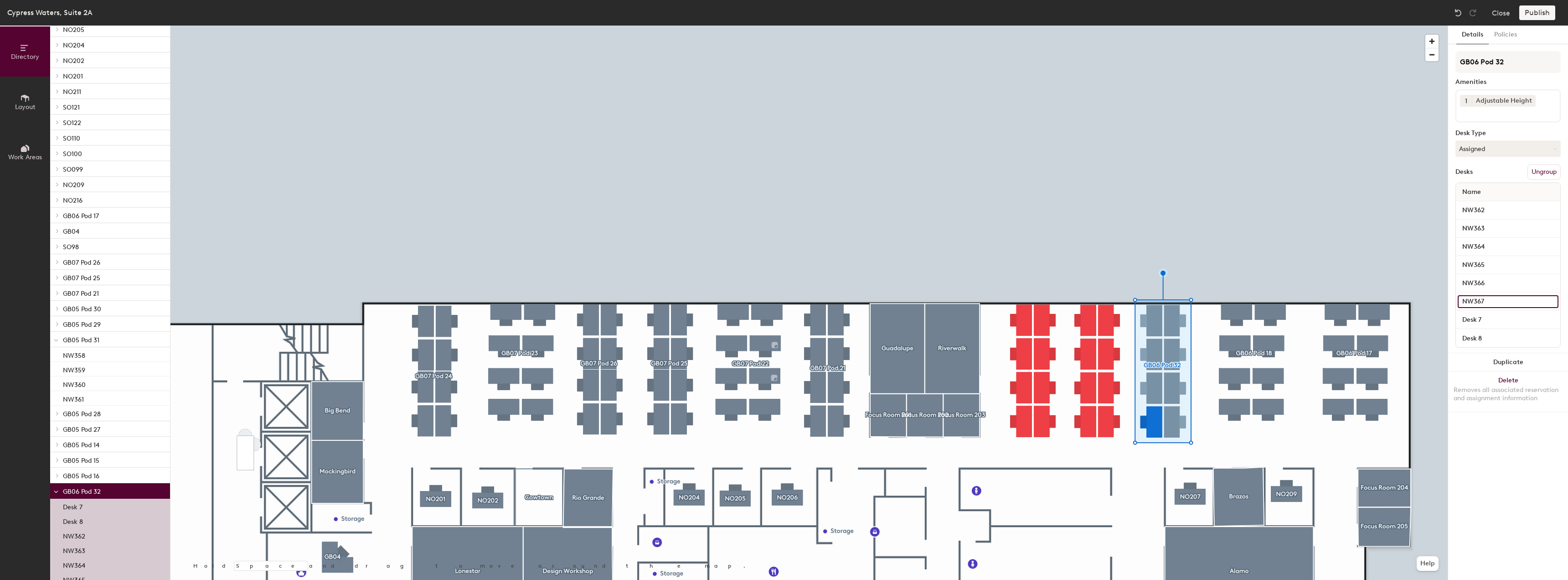
type input "NW367"
click at [1476, 311] on div "Desk 7" at bounding box center [1508, 319] width 105 height 18
click at [1483, 316] on input "Desk 7" at bounding box center [1508, 320] width 100 height 13
paste input "NW362"
type input "NW368"
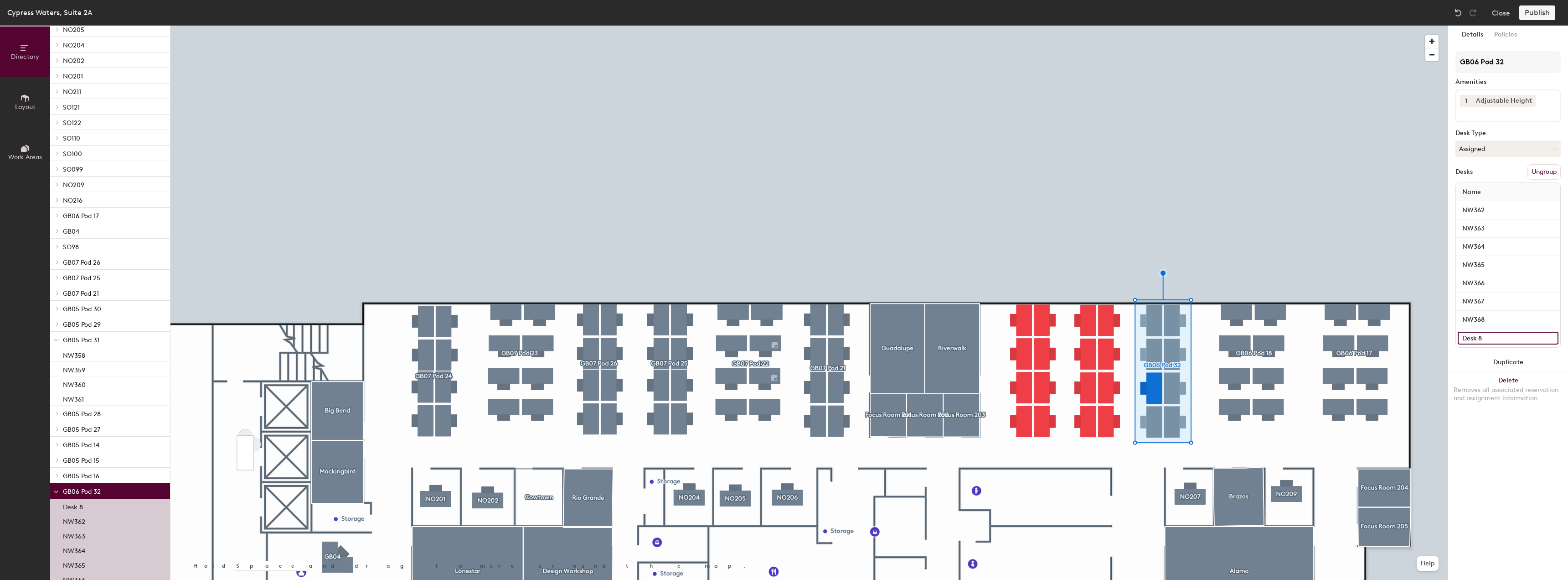
click at [1496, 335] on input "Desk 8" at bounding box center [1508, 338] width 100 height 13
paste input "NW362"
type input "NW369"
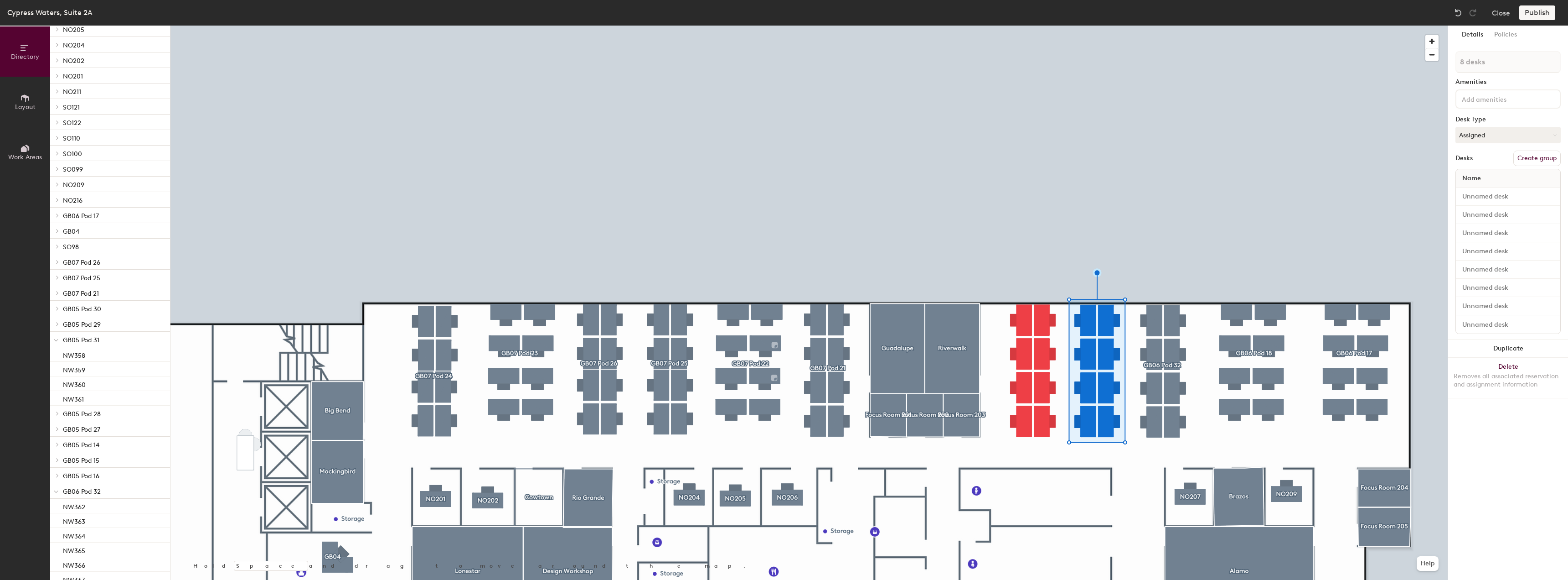
click at [1531, 161] on button "Create group" at bounding box center [1537, 159] width 47 height 16
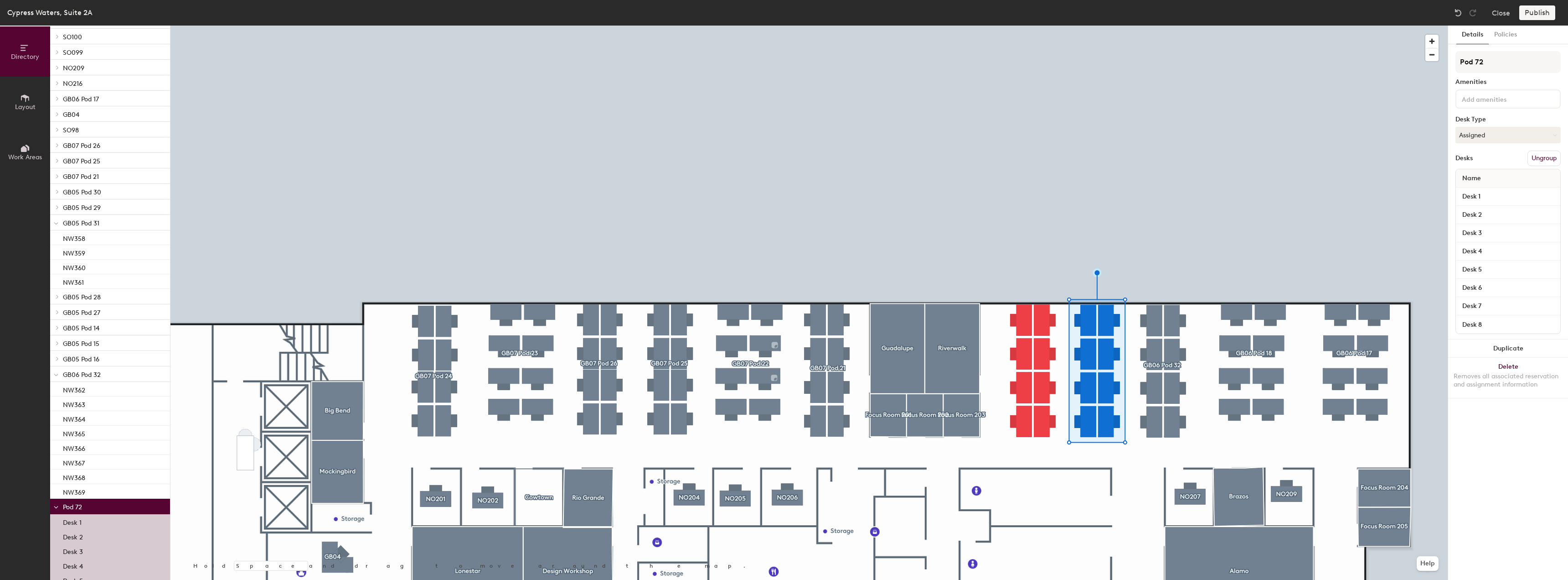
scroll to position [1062, 0]
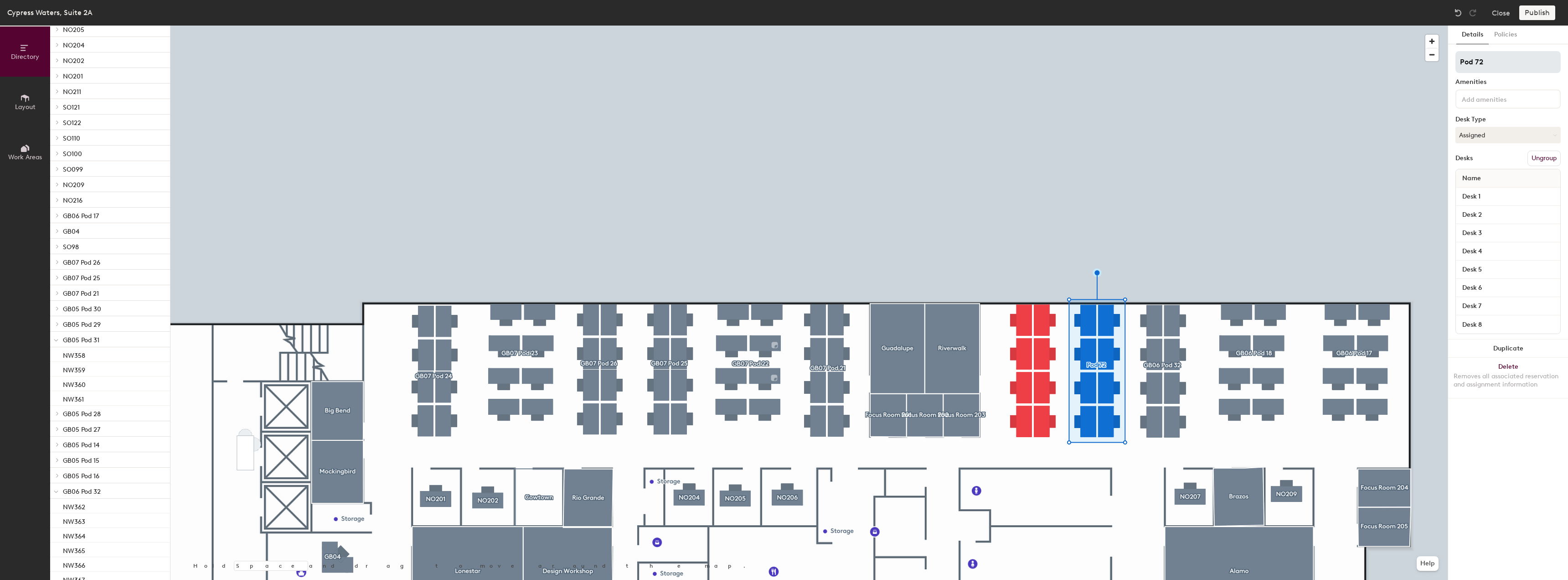
click at [1459, 62] on input "Pod 72" at bounding box center [1508, 62] width 105 height 22
click at [1518, 59] on input "GB06 Pod 72" at bounding box center [1508, 62] width 105 height 22
type input "GB06 Pod 33"
click at [1492, 197] on input "Desk 1" at bounding box center [1508, 197] width 100 height 13
paste input "NW362"
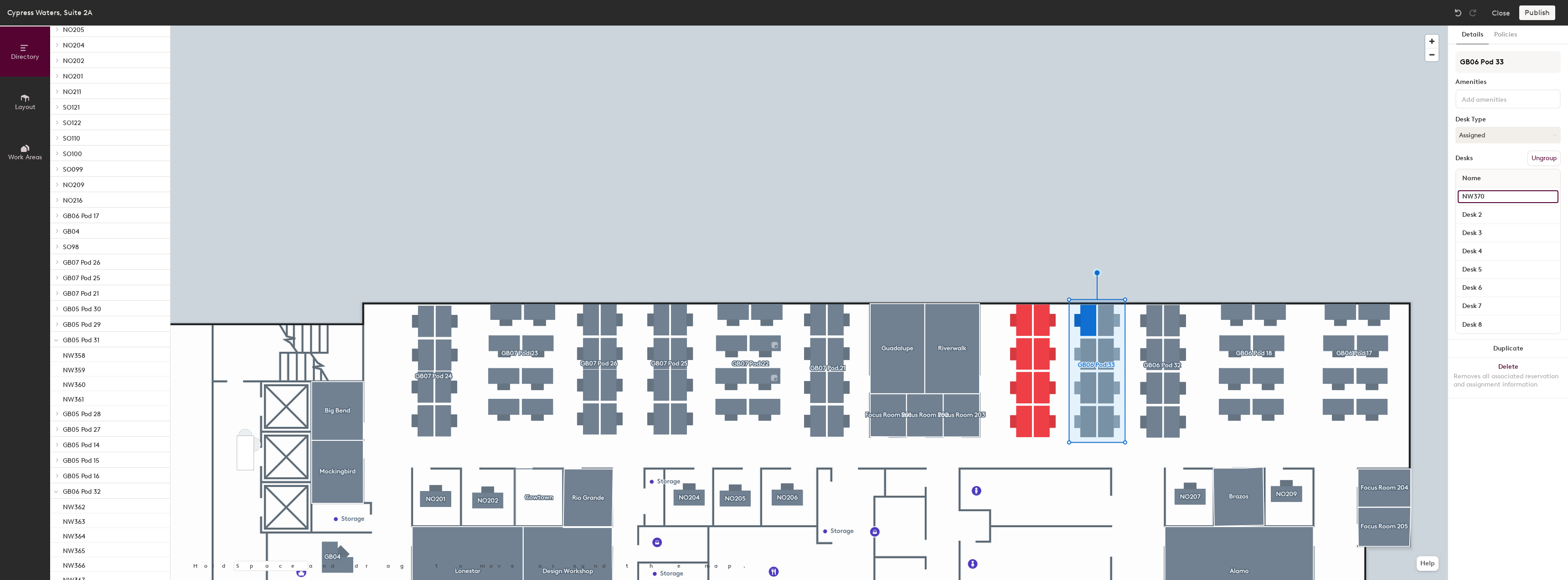
click at [1445, 195] on div "Directory Layout Work Areas Directory Add spaces to map 1 Men's Restroom Spaces…" at bounding box center [784, 303] width 1568 height 554
type input "NW370"
click at [1478, 218] on input "Desk 2" at bounding box center [1508, 215] width 100 height 13
paste input "NW370"
type input "NW371"
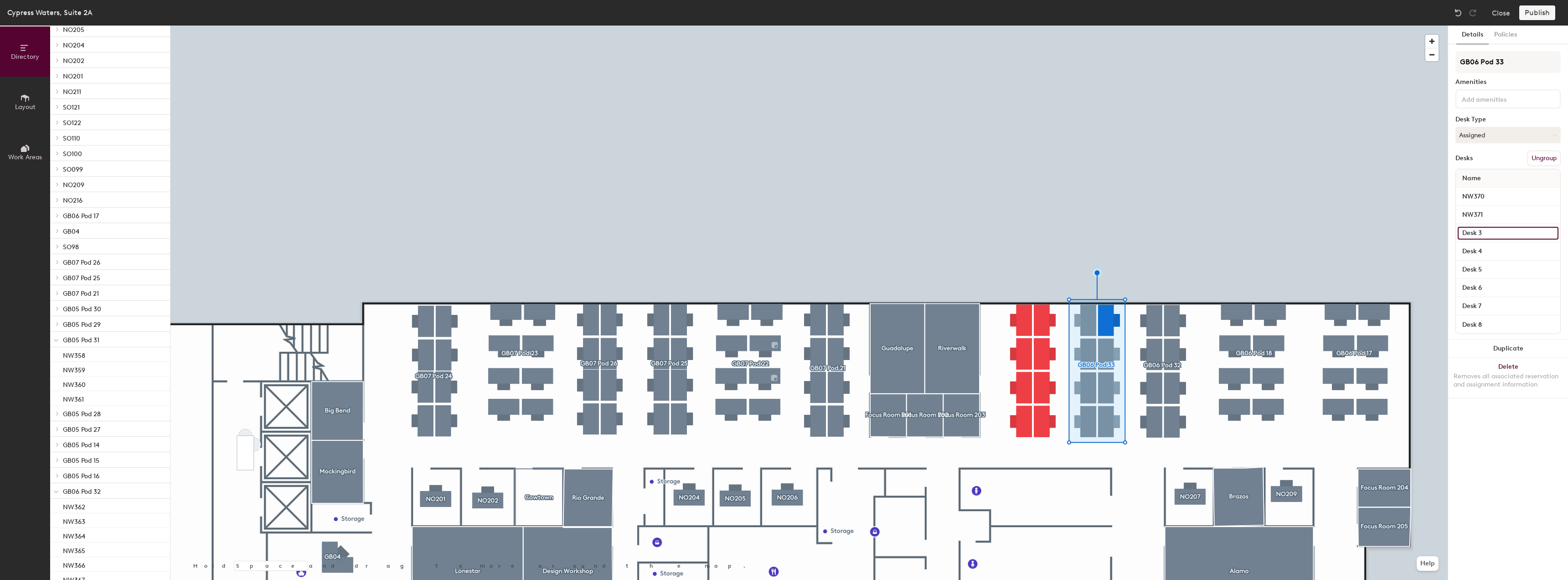
click at [1494, 235] on input "Desk 3" at bounding box center [1508, 233] width 100 height 13
paste input "NW370"
type input "NW372"
click at [1493, 257] on input "Desk 4" at bounding box center [1508, 251] width 100 height 13
paste input "NW370"
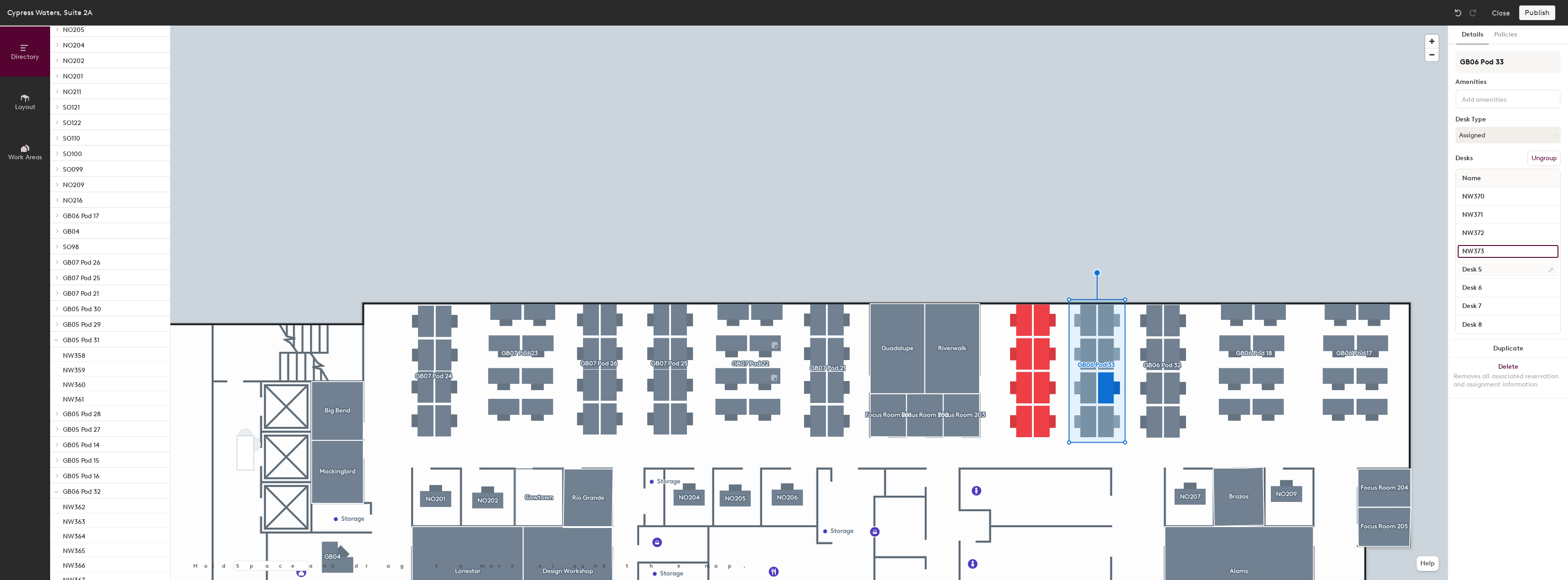
type input "NW373"
click at [1493, 269] on input "Desk 5" at bounding box center [1508, 270] width 100 height 13
paste input "NW370"
type input "NW374"
click at [1483, 290] on input "Desk 6" at bounding box center [1508, 288] width 100 height 13
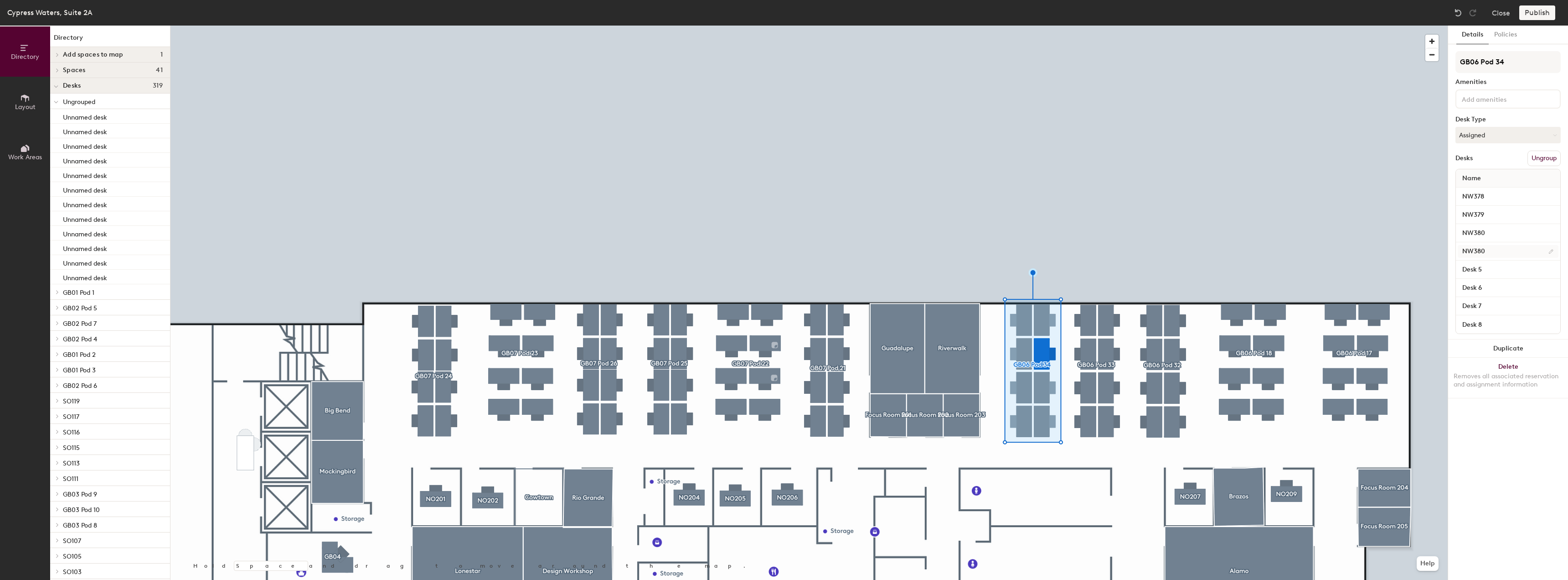
scroll to position [945, 0]
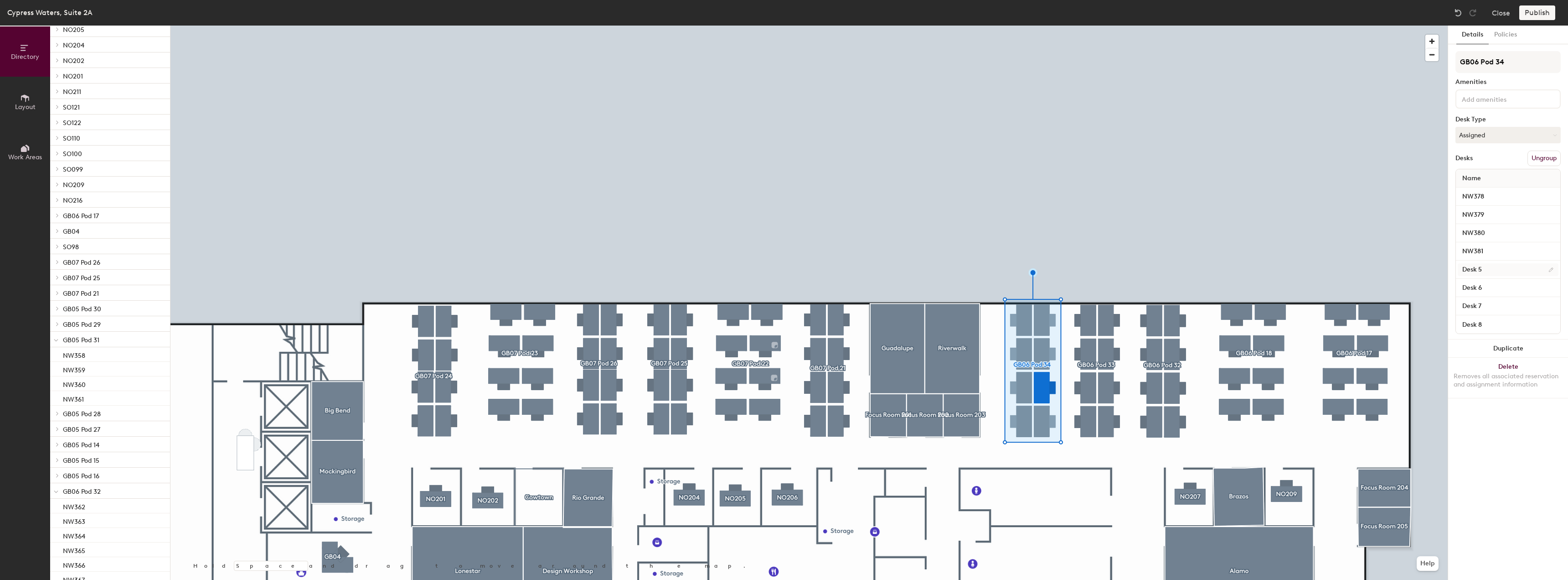
type input "NW381"
click at [1487, 263] on input "Desk 5" at bounding box center [1508, 270] width 100 height 13
paste input "NW380"
type input "NW382"
click at [1490, 288] on input "Desk 6" at bounding box center [1508, 288] width 100 height 13
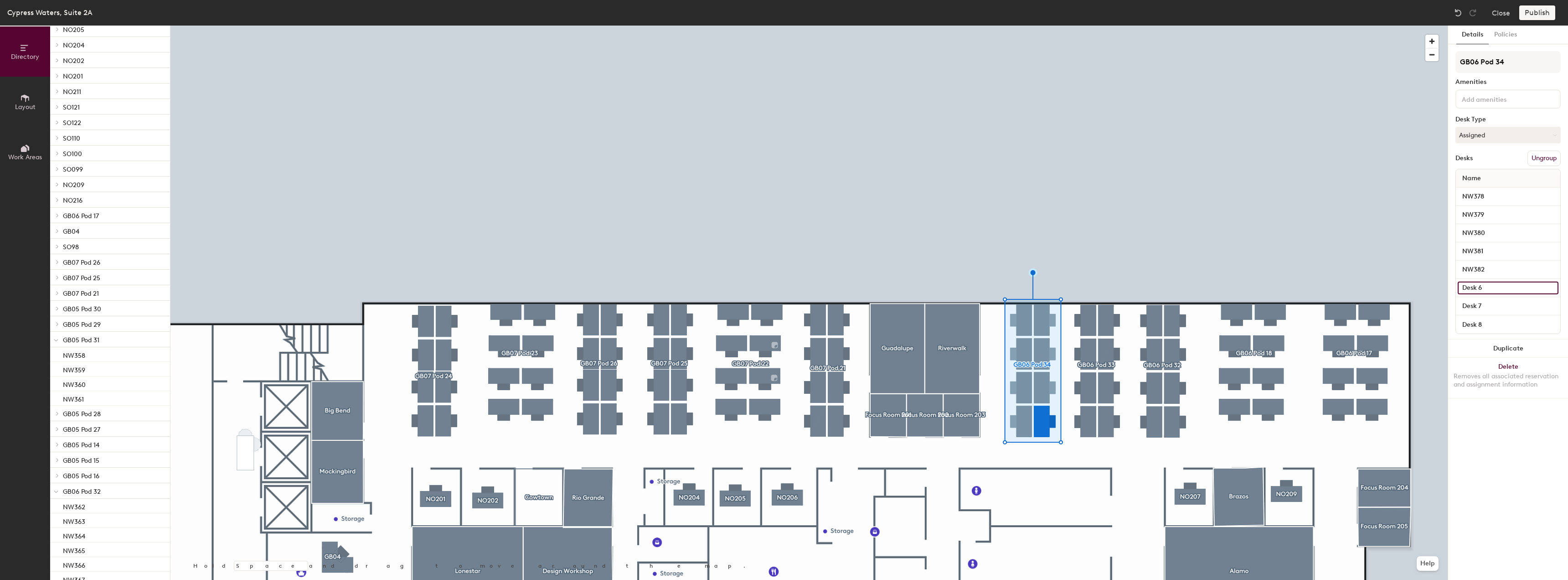
paste input "NW380"
type input "NW383"
click at [1481, 305] on input "Desk 7" at bounding box center [1508, 307] width 100 height 13
paste input "NW380"
type input "NW384"
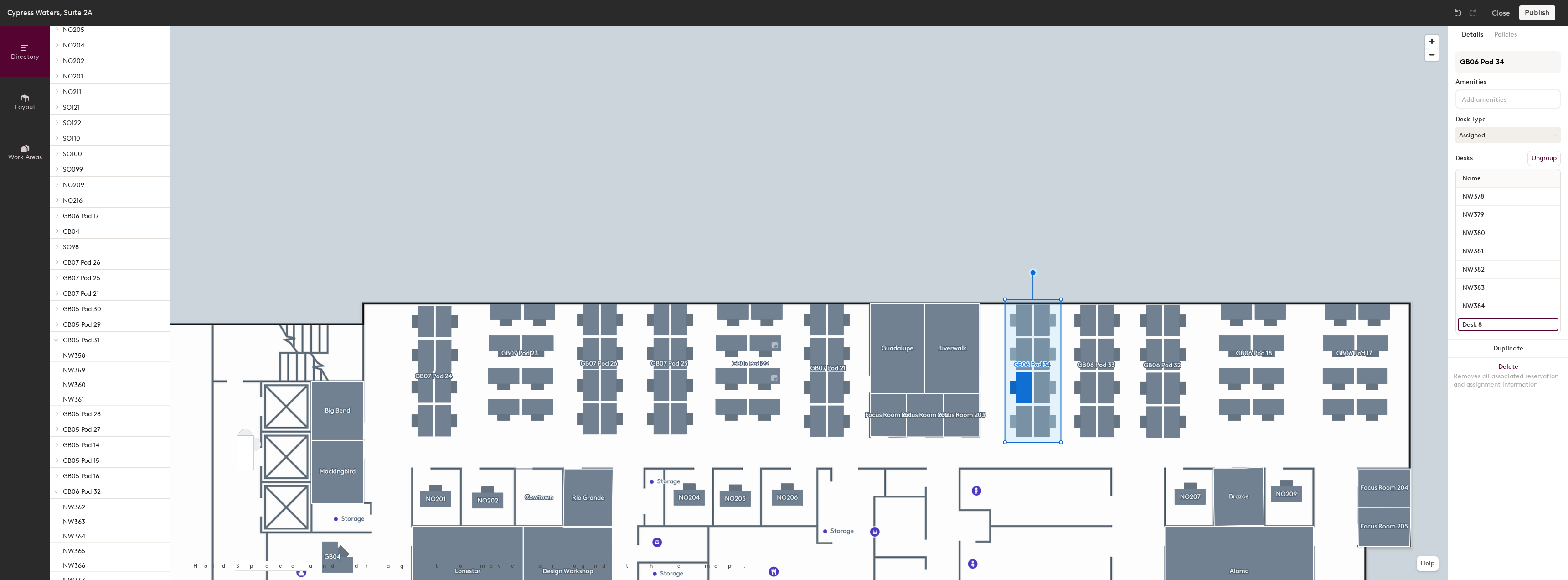
click at [1493, 327] on input "Desk 8" at bounding box center [1508, 324] width 100 height 13
paste input "NW380"
type input "NW385"
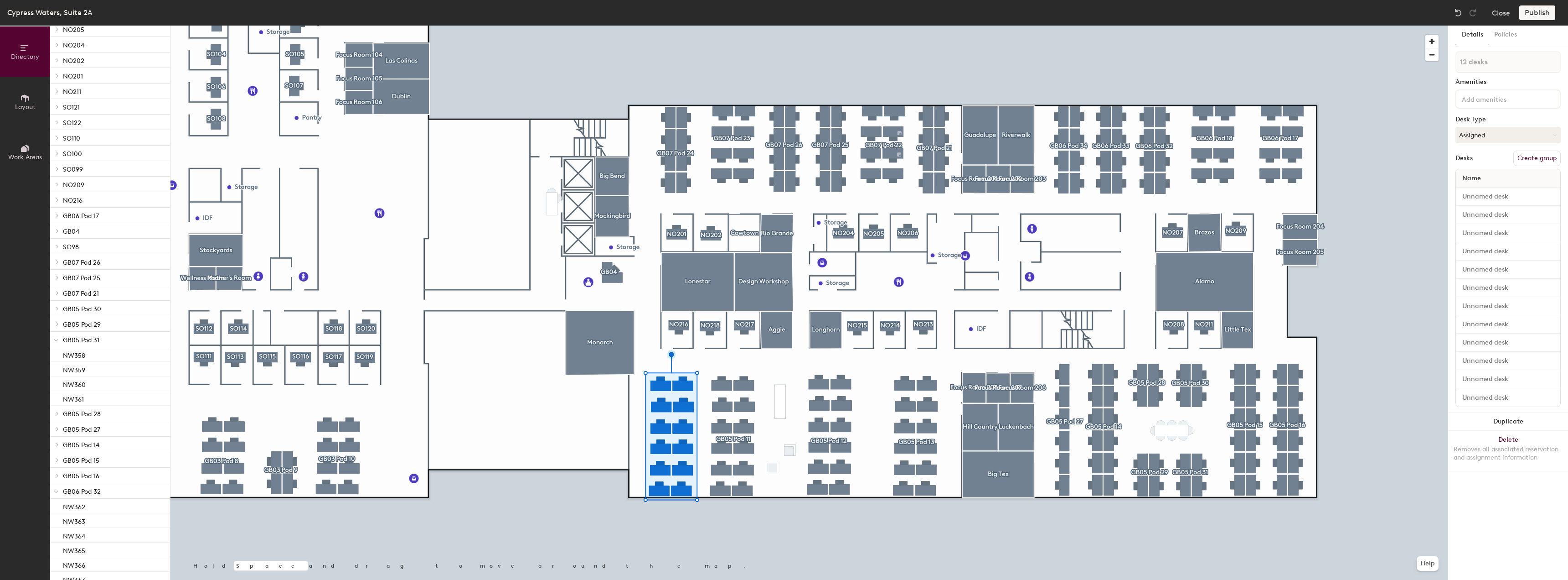
click at [1539, 159] on button "Create group" at bounding box center [1537, 159] width 47 height 16
click at [1445, 61] on div "Directory Layout Work Areas Directory Add spaces to map 1 Men's Restroom Spaces…" at bounding box center [784, 303] width 1568 height 554
type input "GB05 Pod35"
drag, startPoint x: 1496, startPoint y: 64, endPoint x: 1462, endPoint y: 184, distance: 124.7
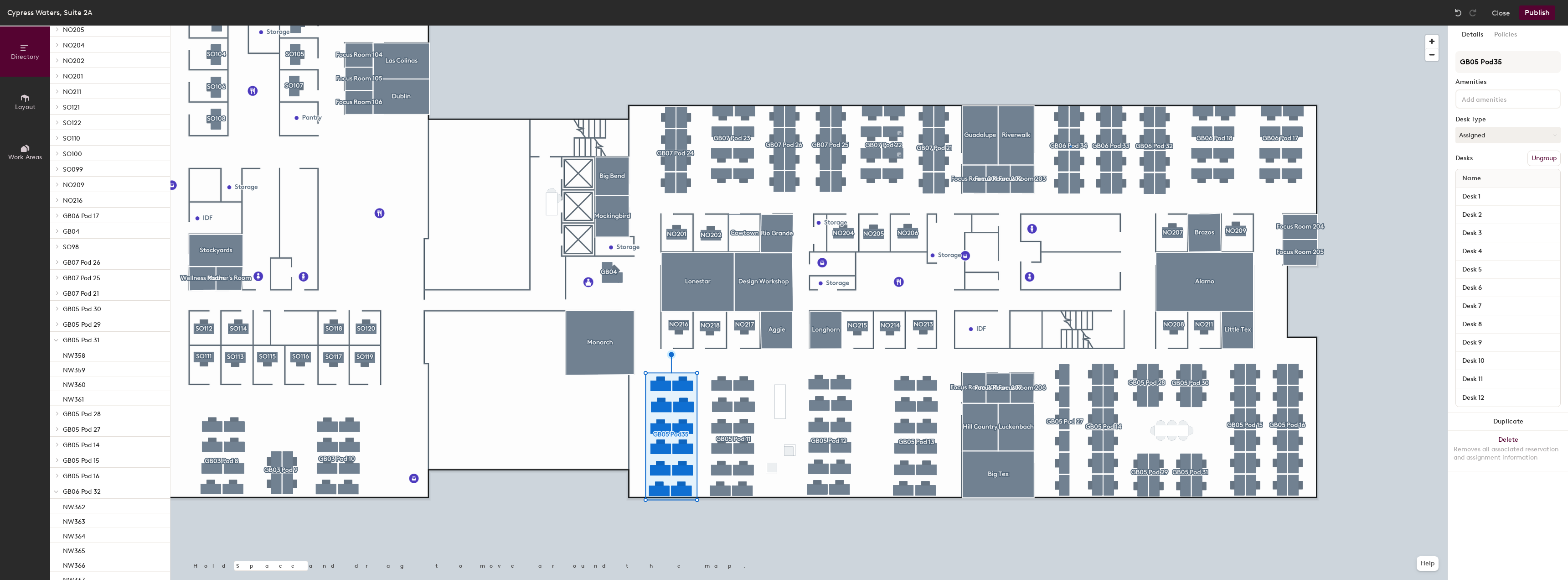
click at [1070, 26] on div at bounding box center [809, 26] width 1277 height 0
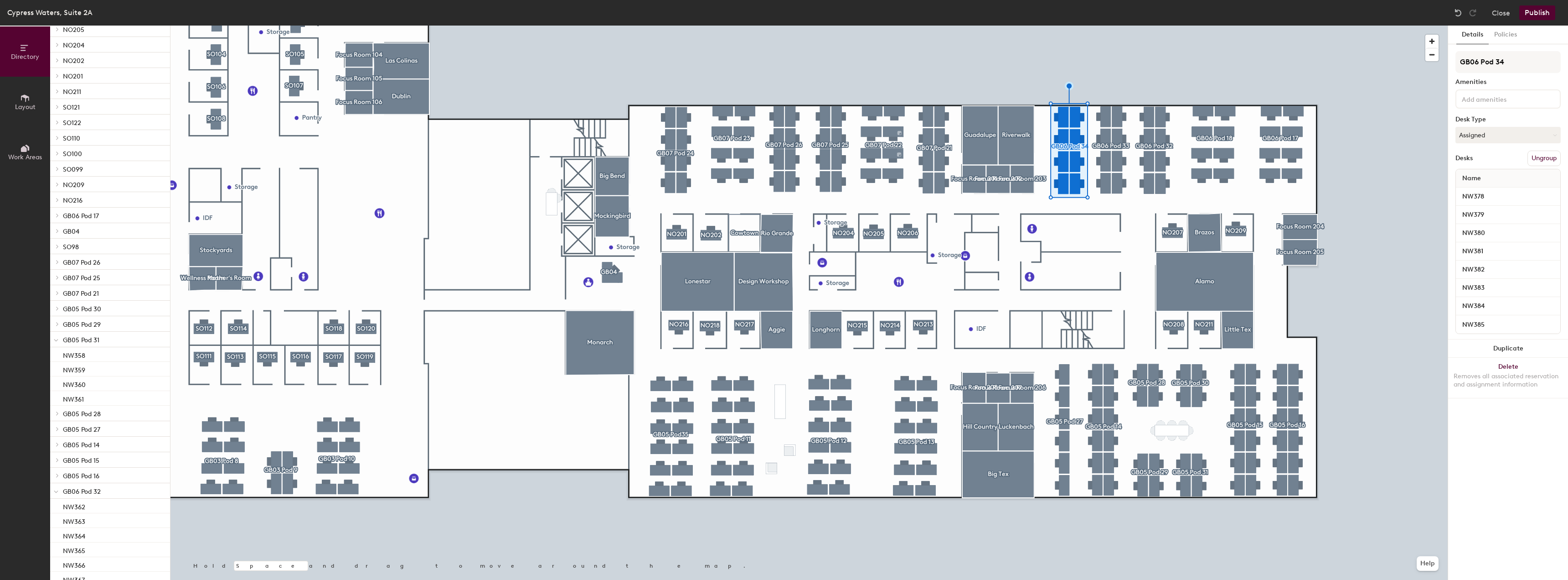
click at [1490, 316] on div "NW385" at bounding box center [1508, 324] width 105 height 18
click at [1490, 326] on input "NW385" at bounding box center [1508, 324] width 100 height 13
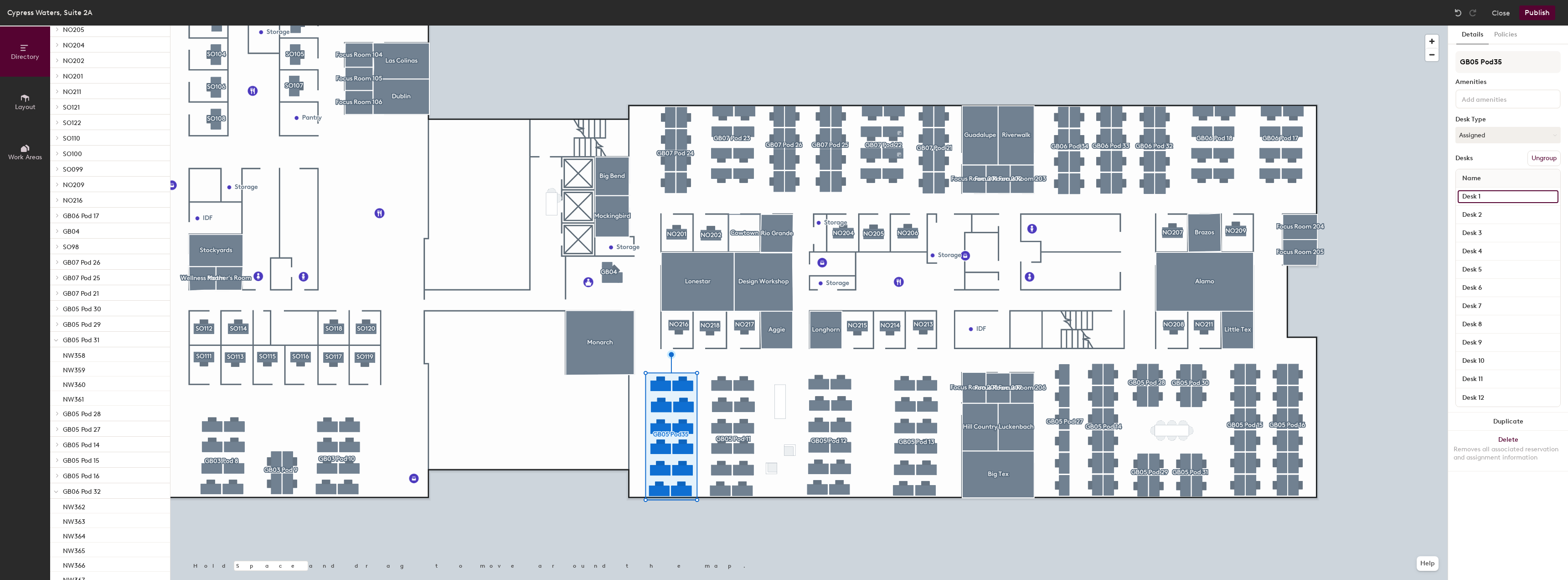
click at [1496, 201] on input "Desk 1" at bounding box center [1508, 197] width 100 height 13
paste input "NW385"
type input "NW386"
click at [1497, 207] on div "Desk 2" at bounding box center [1508, 215] width 105 height 18
click at [1496, 218] on input "Desk 2" at bounding box center [1508, 215] width 100 height 13
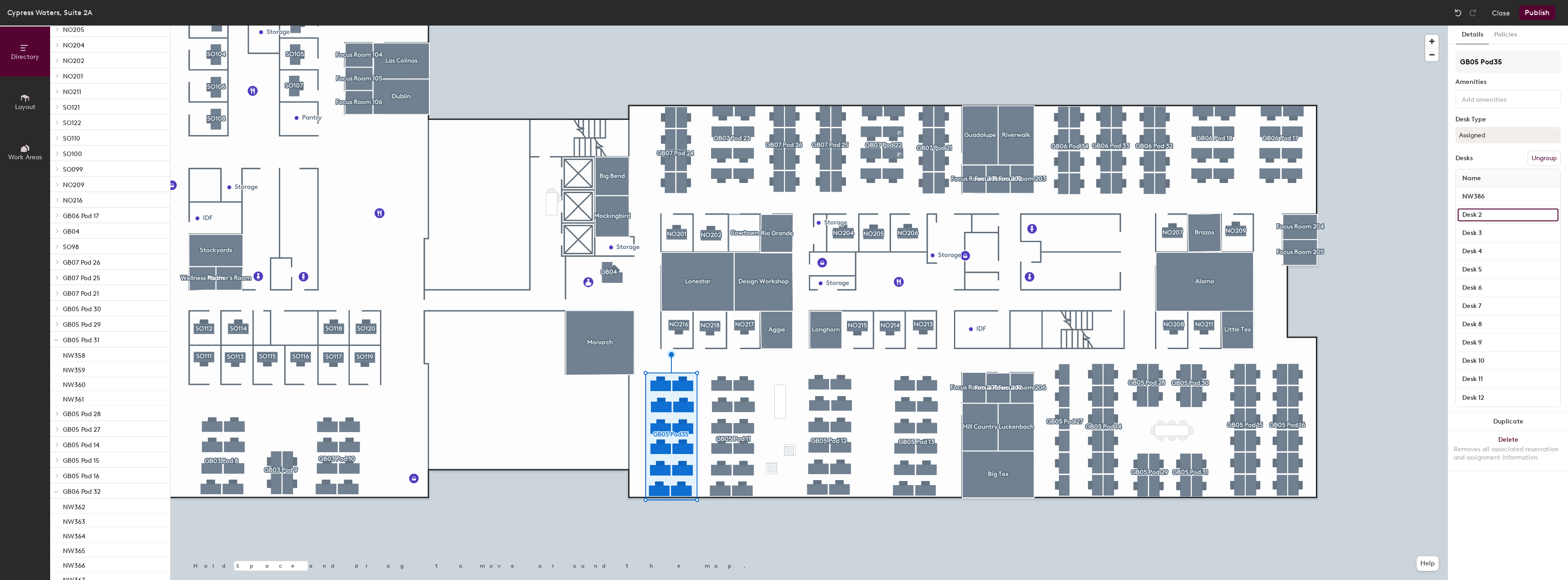
paste input "NW385"
type input "NW387"
click at [1493, 230] on input "Desk 3" at bounding box center [1508, 233] width 100 height 13
paste input "NW385"
type input "NW388"
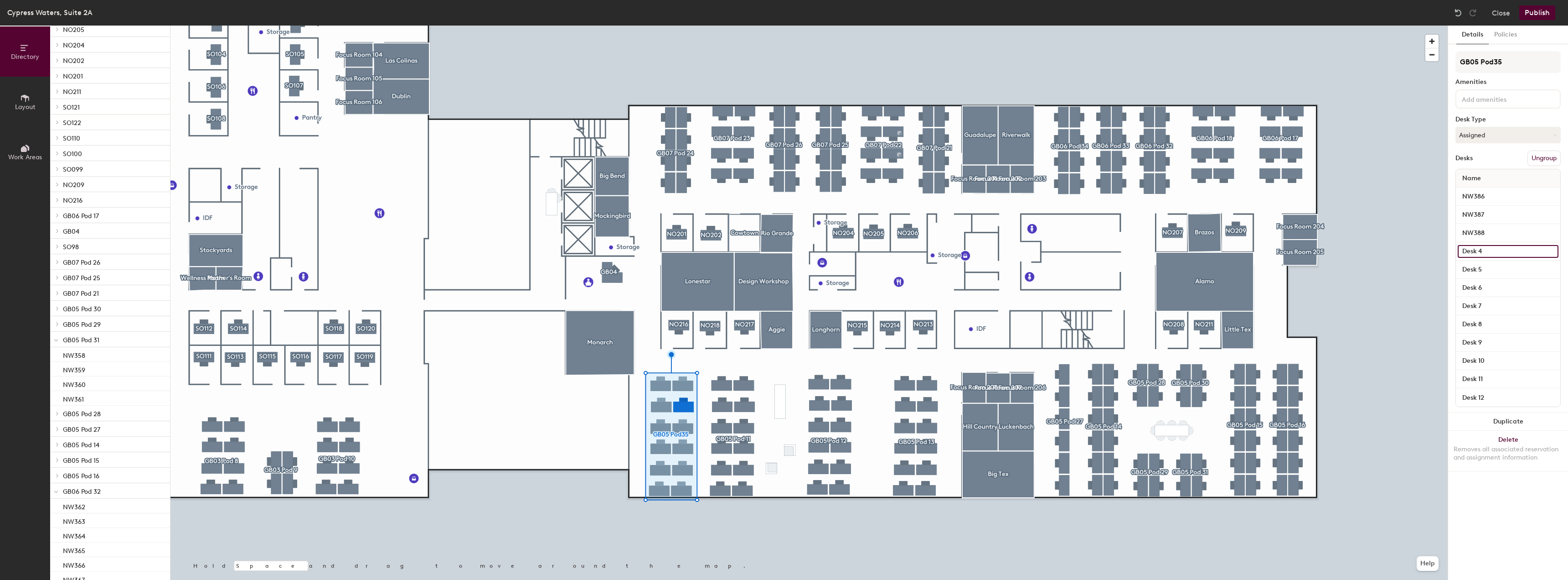
click at [1491, 253] on input "Desk 4" at bounding box center [1508, 251] width 100 height 13
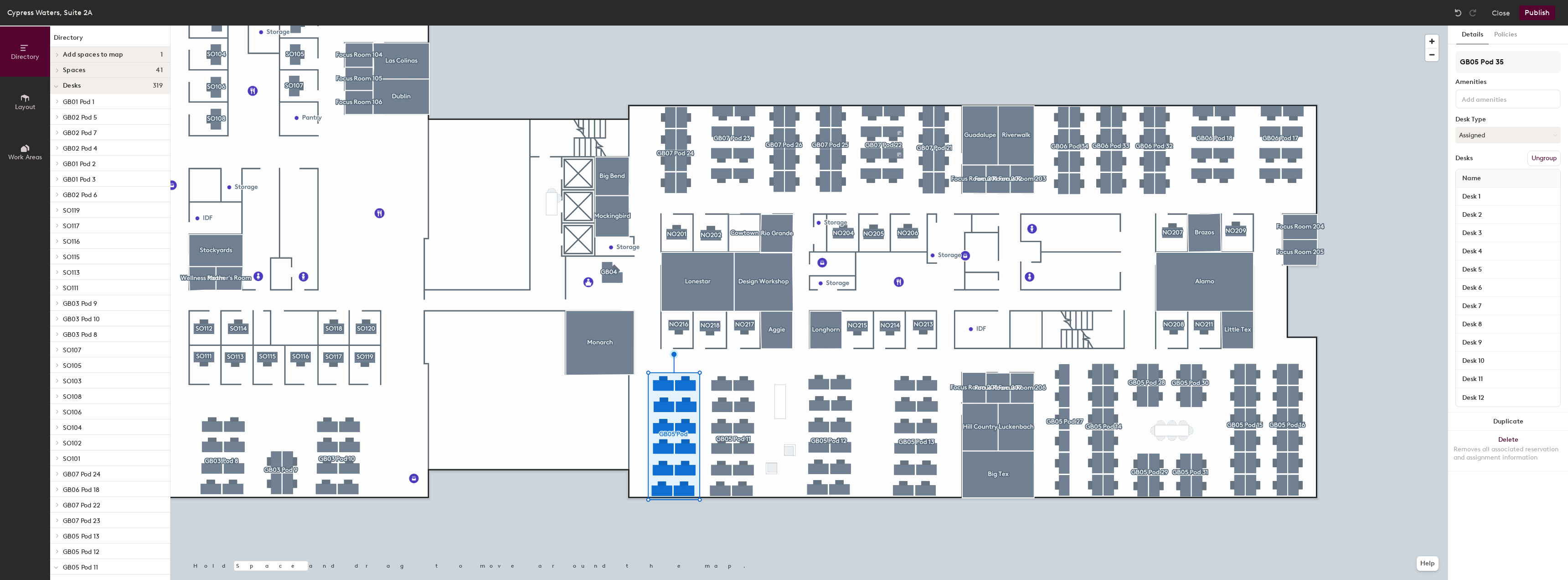
scroll to position [930, 0]
type input "GB05 Pod 35"
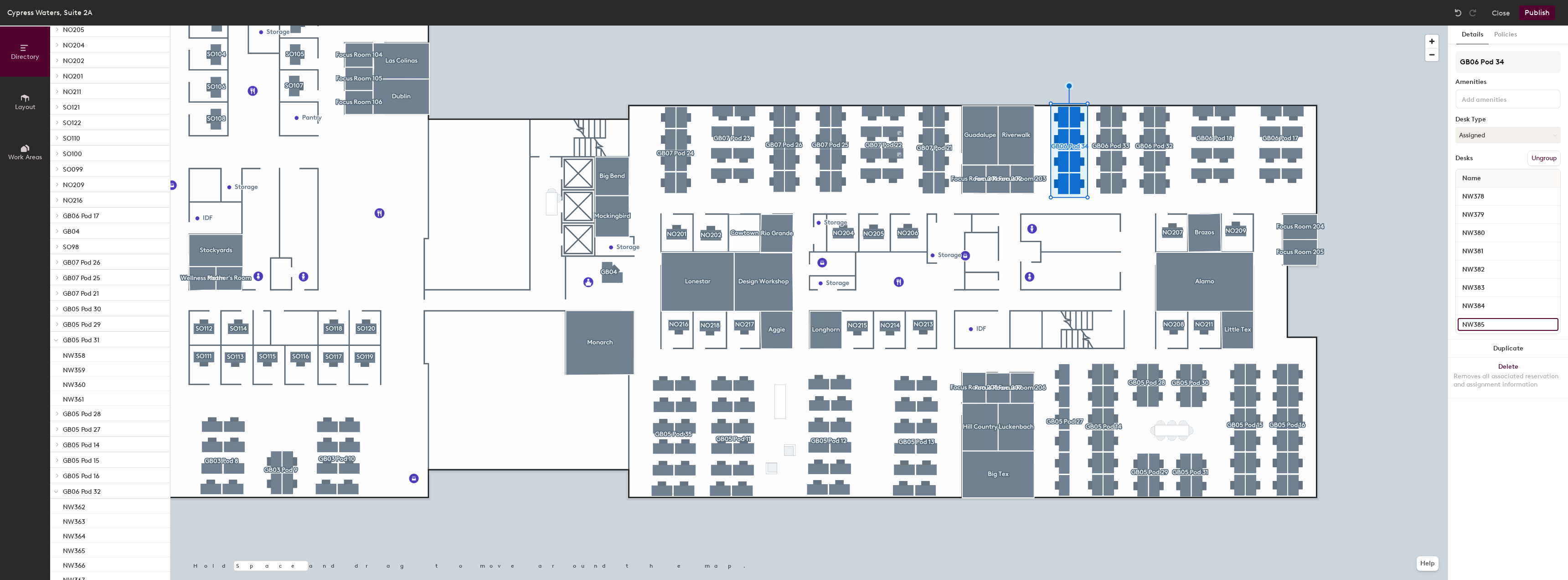
click at [1488, 322] on input "NW385" at bounding box center [1508, 324] width 100 height 13
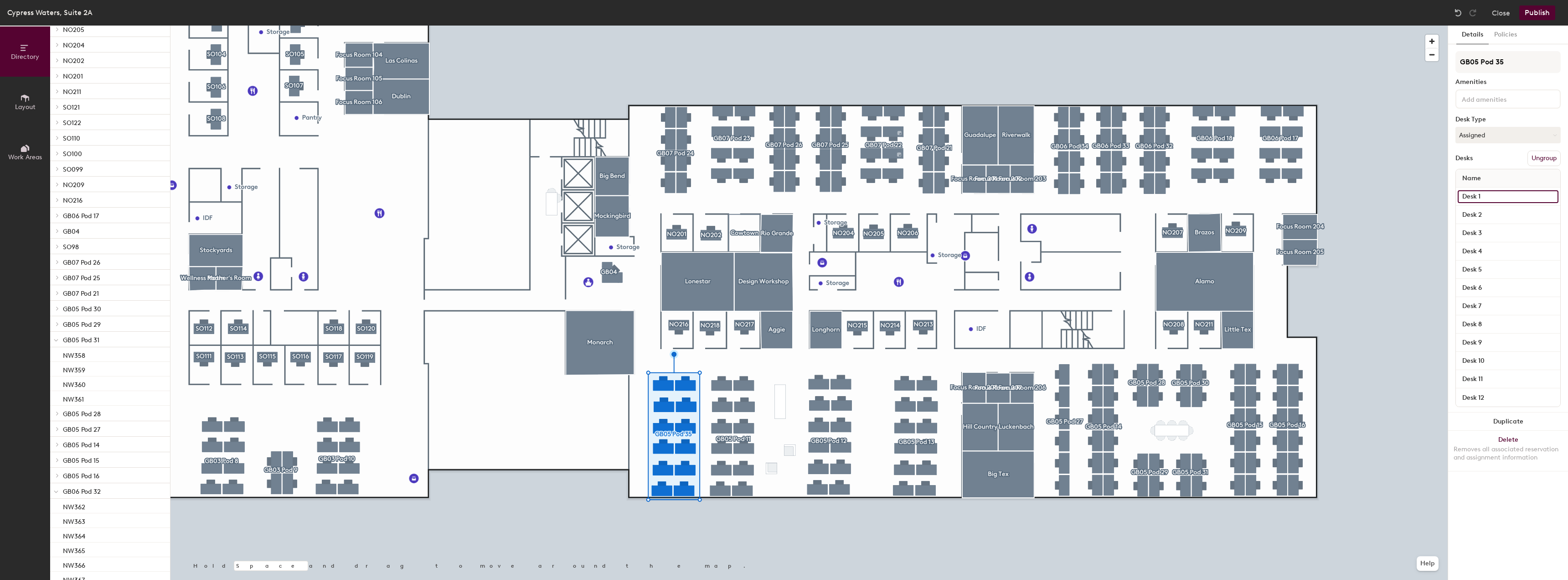
click at [1484, 196] on input "Desk 1" at bounding box center [1508, 197] width 100 height 13
paste input "NW385"
type input "NW386"
click at [1516, 215] on input "Desk 2" at bounding box center [1508, 215] width 100 height 13
paste input "NW385"
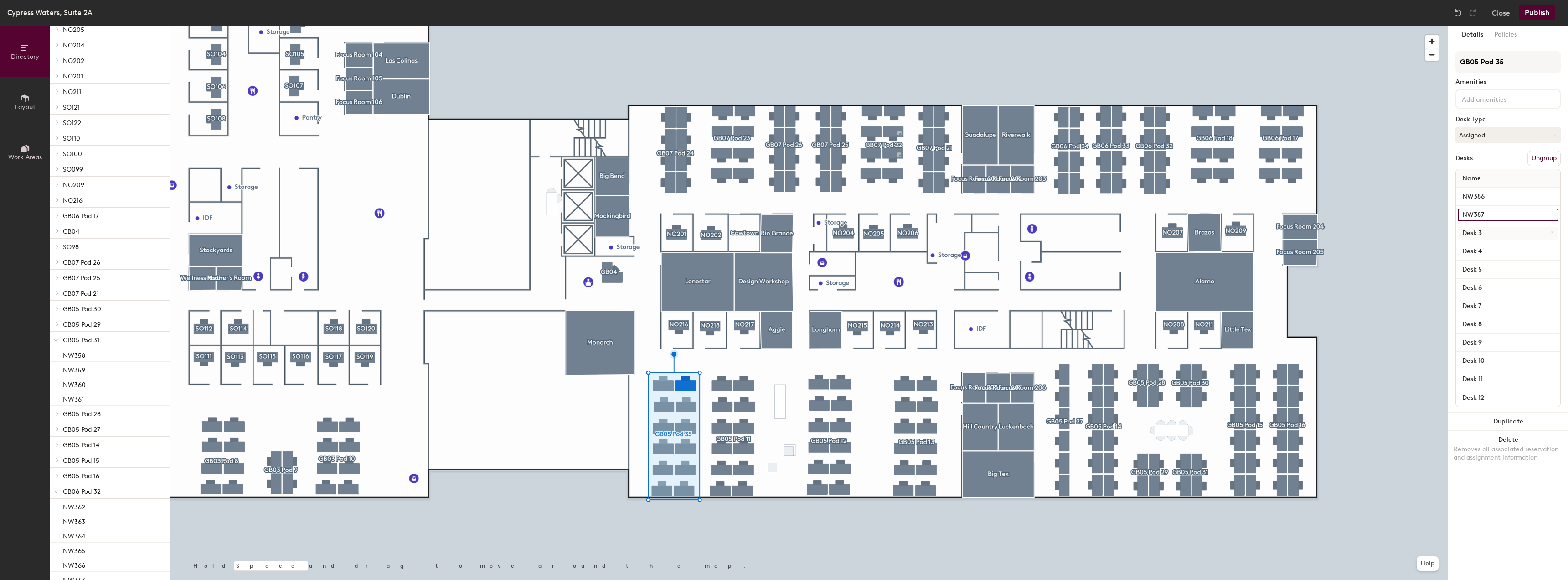
type input "NW387"
click at [1480, 236] on input "Desk 3" at bounding box center [1508, 233] width 100 height 13
paste input "NW385"
type input "NW388"
click at [1483, 250] on input "Desk 4" at bounding box center [1508, 251] width 100 height 13
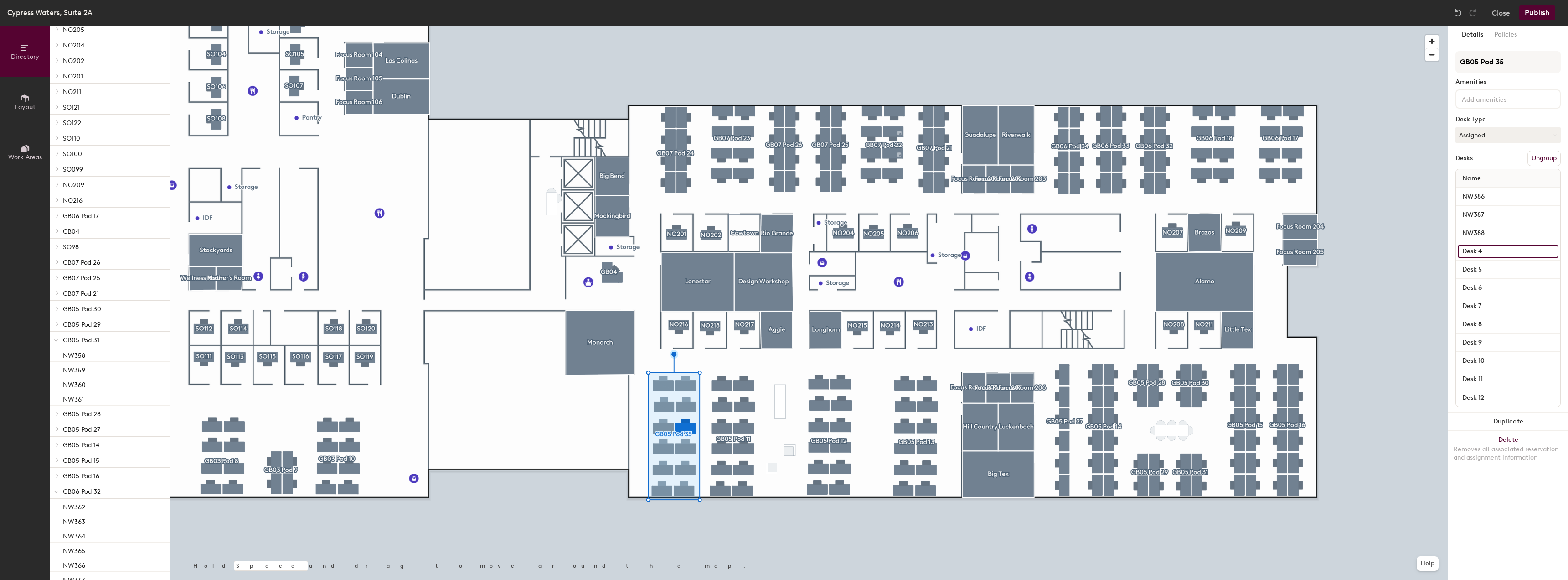
paste input "NW385"
type input "NW389"
click at [1493, 269] on input "Desk 5" at bounding box center [1508, 270] width 100 height 13
click at [1494, 252] on input "NW389" at bounding box center [1508, 251] width 100 height 13
click at [1488, 266] on input "Desk 5" at bounding box center [1508, 270] width 100 height 13
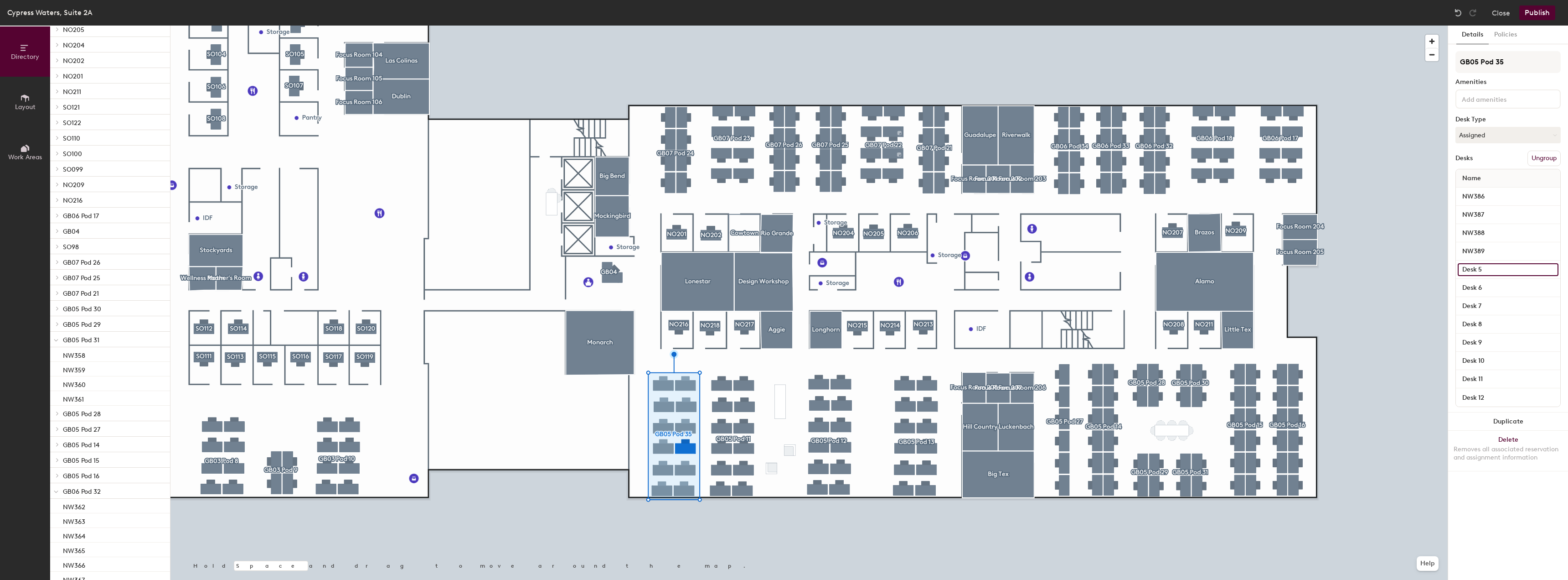
paste input "NW389"
drag, startPoint x: 1488, startPoint y: 266, endPoint x: 1448, endPoint y: 265, distance: 40.0
click at [1448, 265] on div "Details Policies GB05 Pod 35 Amenities Desk Type Assigned Desks Ungroup Name NW…" at bounding box center [1508, 303] width 120 height 554
type input "NW390"
click at [1486, 290] on input "Desk 6" at bounding box center [1508, 288] width 100 height 13
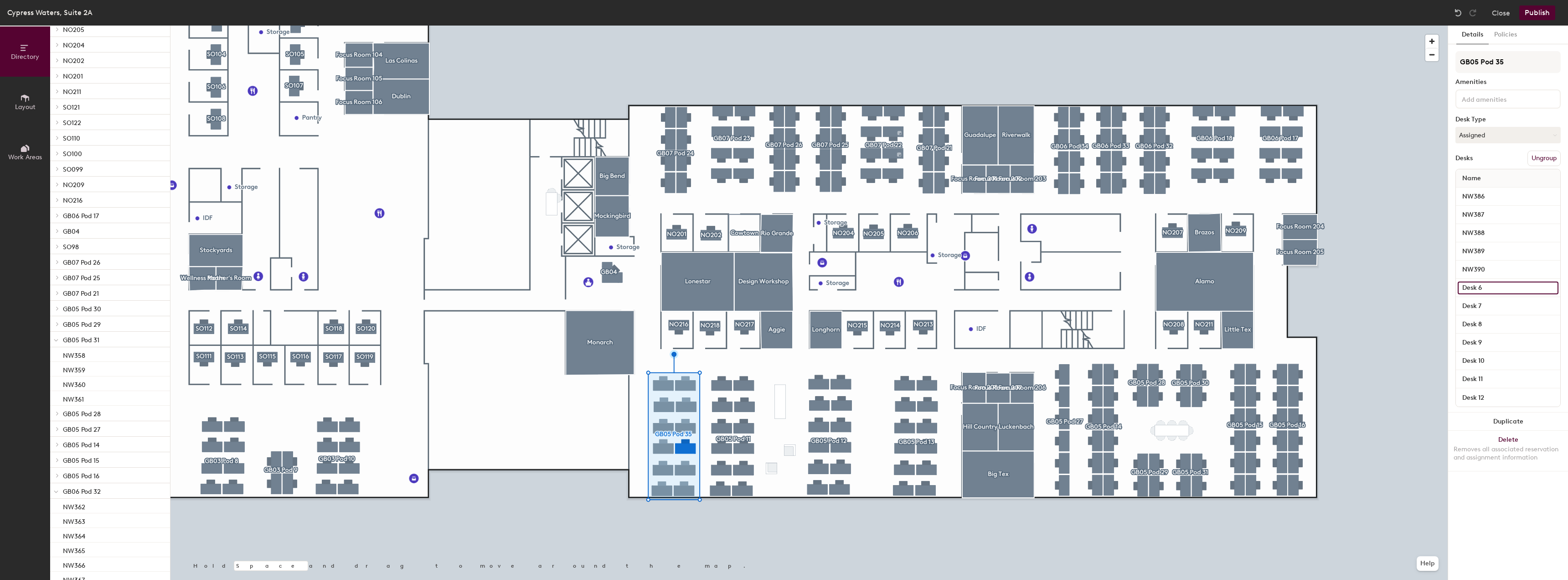
paste input "NW390"
type input "NW391"
click at [1487, 300] on input "Desk 7" at bounding box center [1508, 307] width 100 height 13
paste input "NW390"
type input "NW392"
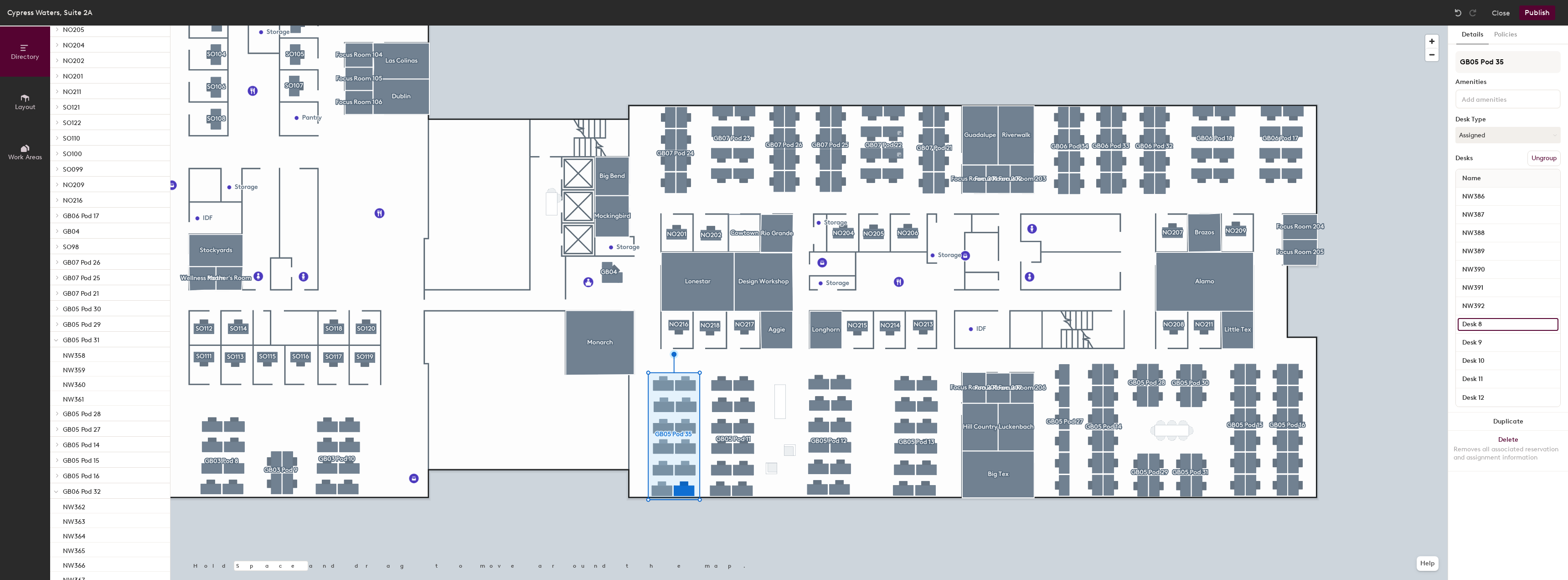
click at [1477, 325] on input "Desk 8" at bounding box center [1508, 324] width 100 height 13
paste input "NW390"
type input "NW393"
click at [1479, 340] on input "Desk 9" at bounding box center [1508, 342] width 100 height 13
paste input "NW390"
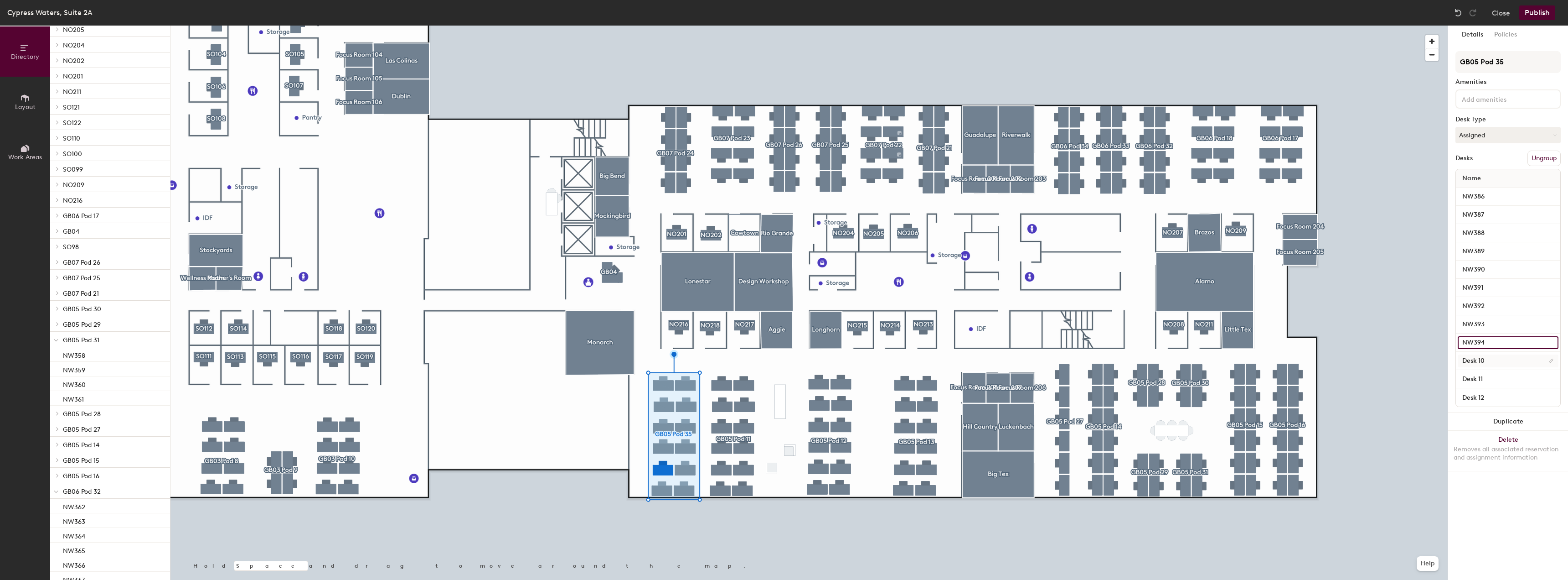
type input "NW394"
click at [1481, 360] on input "Desk 10" at bounding box center [1508, 361] width 100 height 13
paste input "NW39"
drag, startPoint x: 1483, startPoint y: 366, endPoint x: 1483, endPoint y: 381, distance: 15.0
click at [1483, 368] on div "NW395" at bounding box center [1508, 360] width 105 height 18
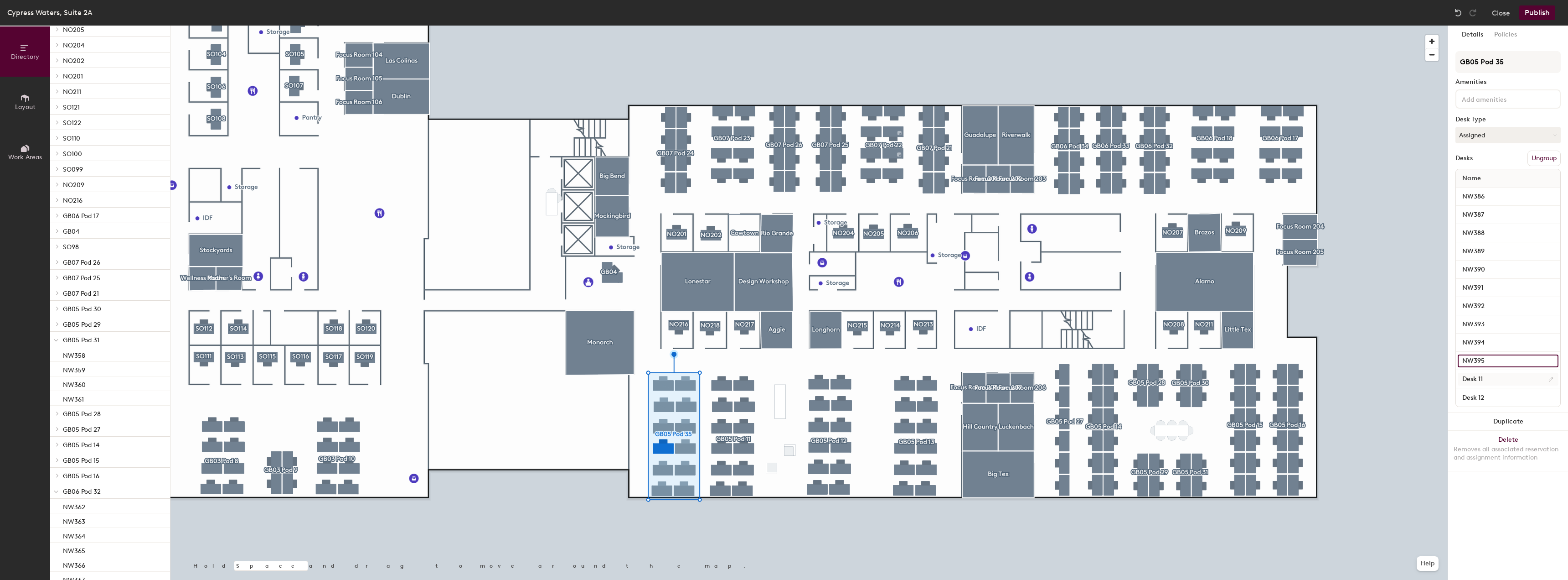
type input "NW395"
click at [1484, 383] on input "Desk 11" at bounding box center [1508, 379] width 100 height 13
paste input "NW390"
type input "NW396"
click at [1483, 399] on input "Desk 12" at bounding box center [1508, 398] width 100 height 13
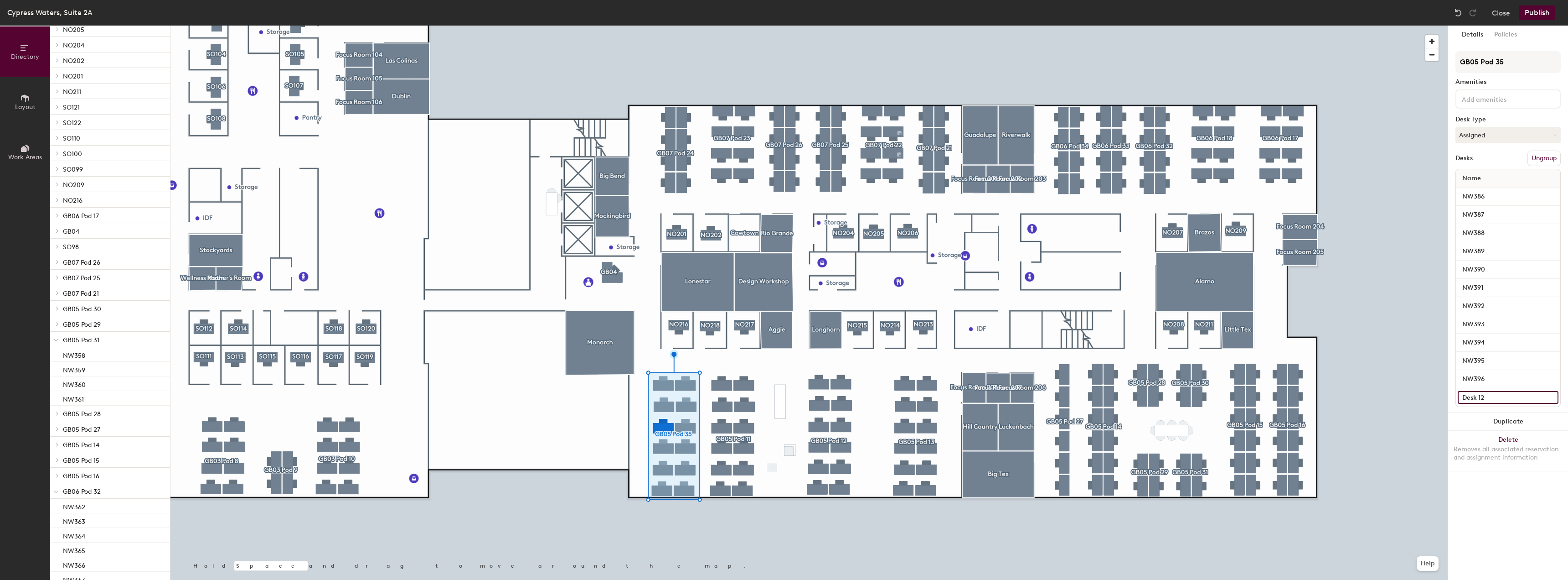
paste input "NW390"
type input "NW397"
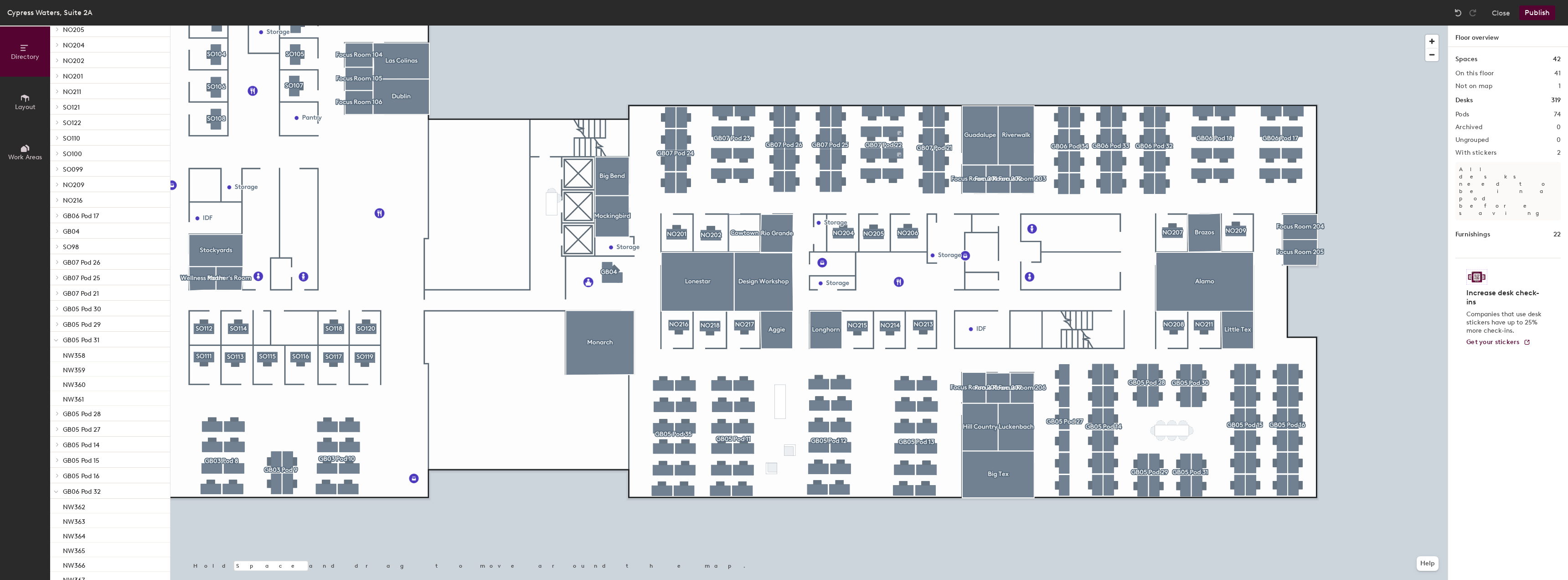
click at [1534, 15] on button "Publish" at bounding box center [1537, 13] width 36 height 14
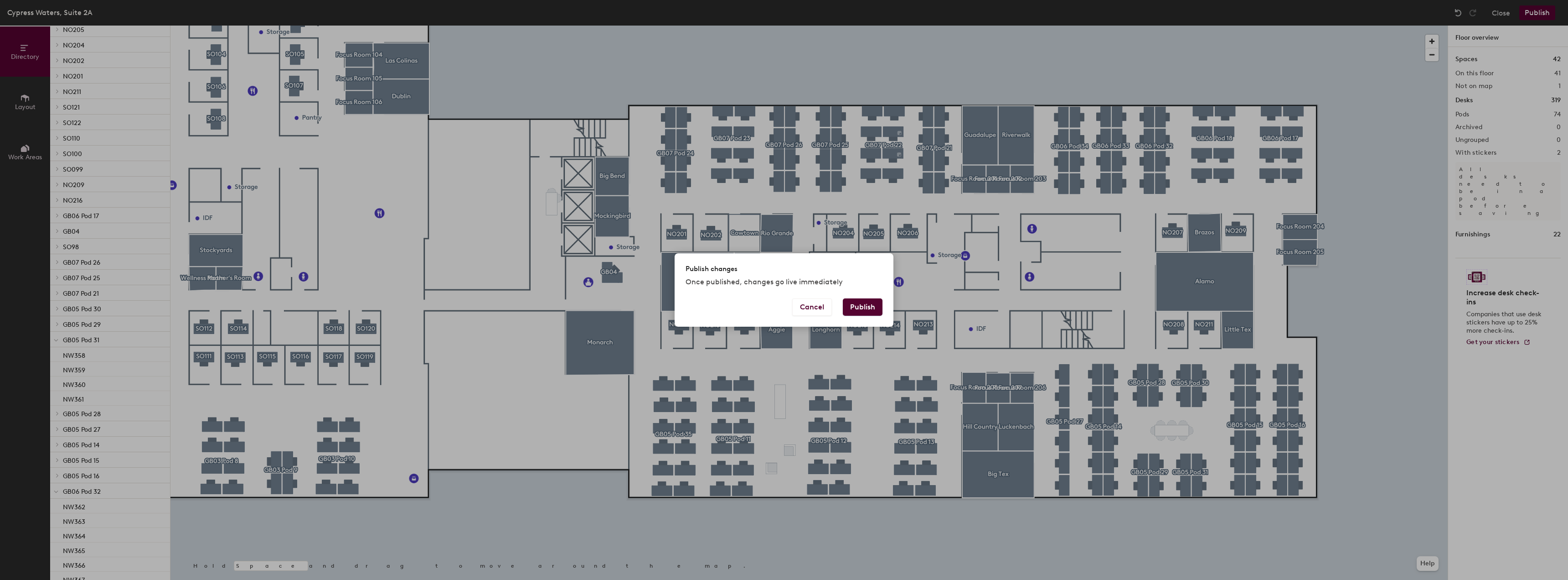
click at [869, 312] on button "Publish" at bounding box center [862, 307] width 39 height 17
